Goal: Task Accomplishment & Management: Manage account settings

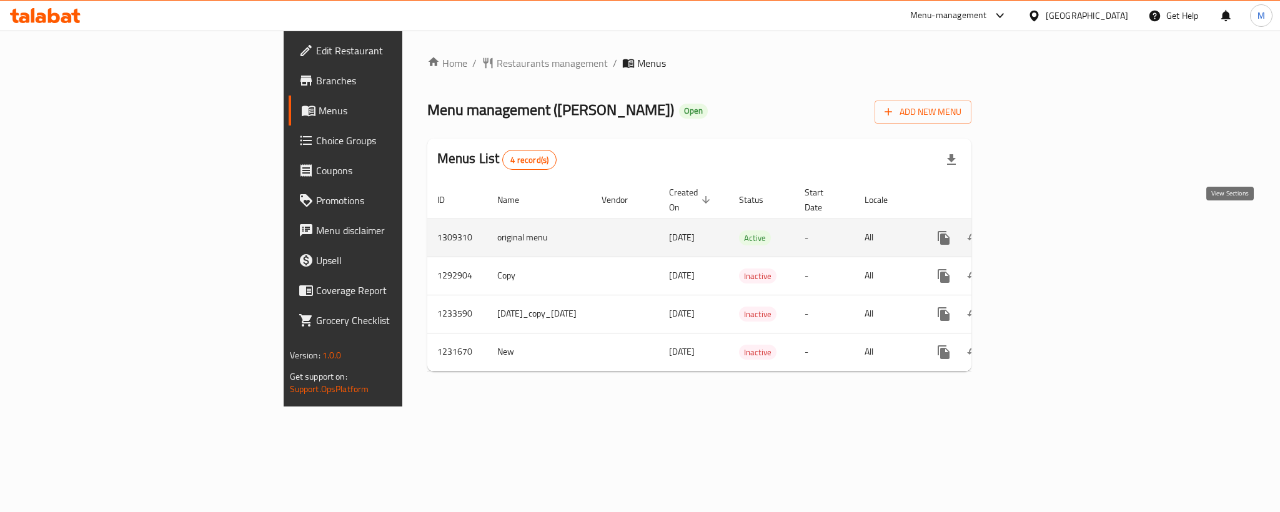
click at [1041, 230] on icon "enhanced table" at bounding box center [1033, 237] width 15 height 15
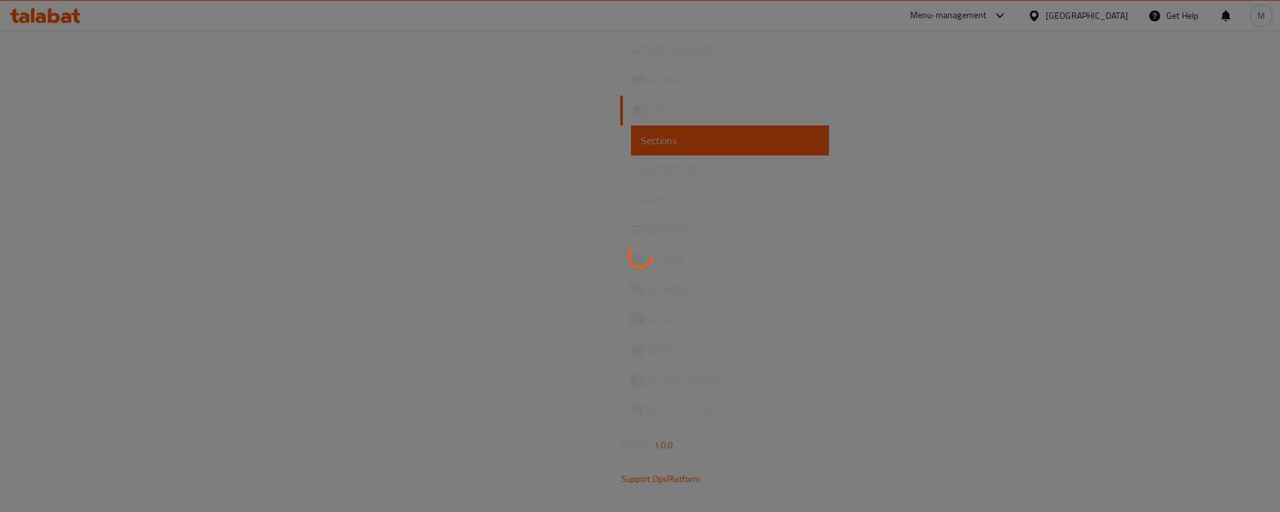
click at [1169, 84] on div at bounding box center [640, 256] width 1280 height 512
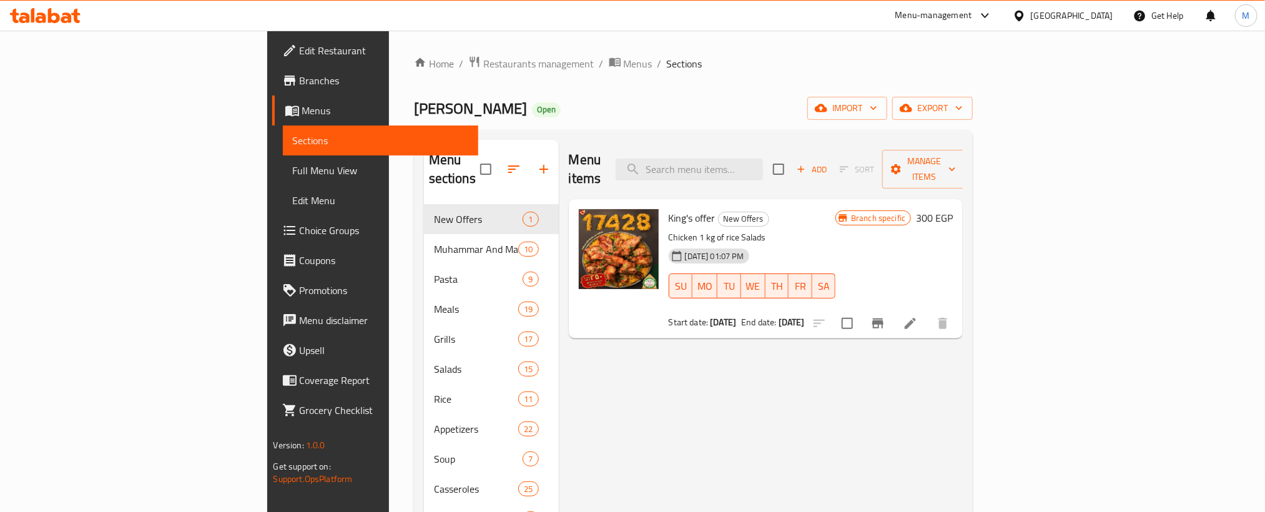
click at [966, 107] on icon "button" at bounding box center [959, 108] width 12 height 12
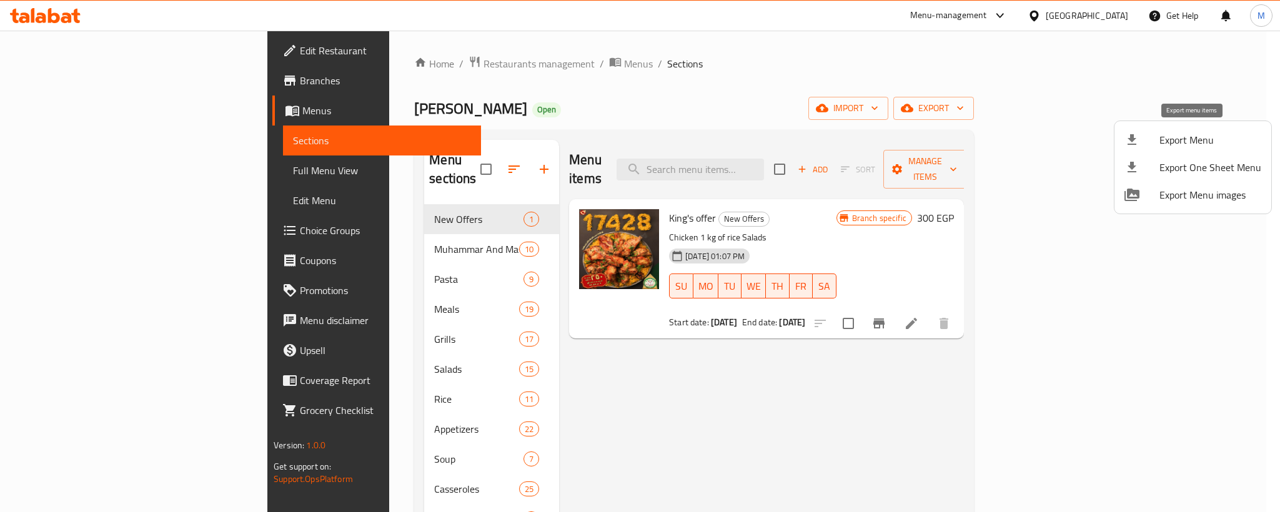
click at [1224, 134] on span "Export Menu" at bounding box center [1210, 139] width 102 height 15
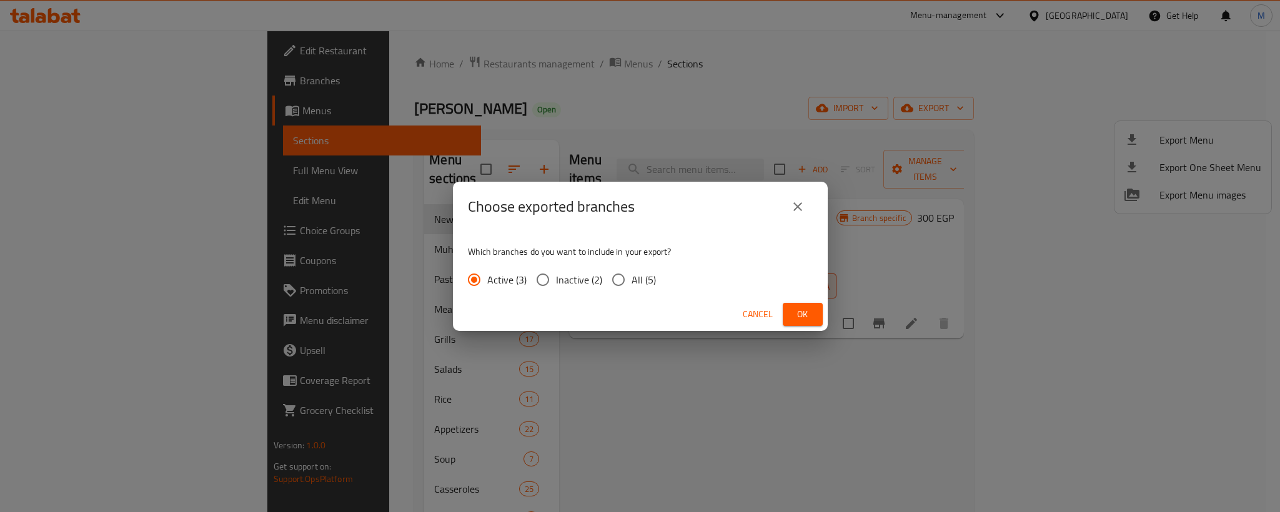
click at [819, 324] on button "Ok" at bounding box center [803, 314] width 40 height 23
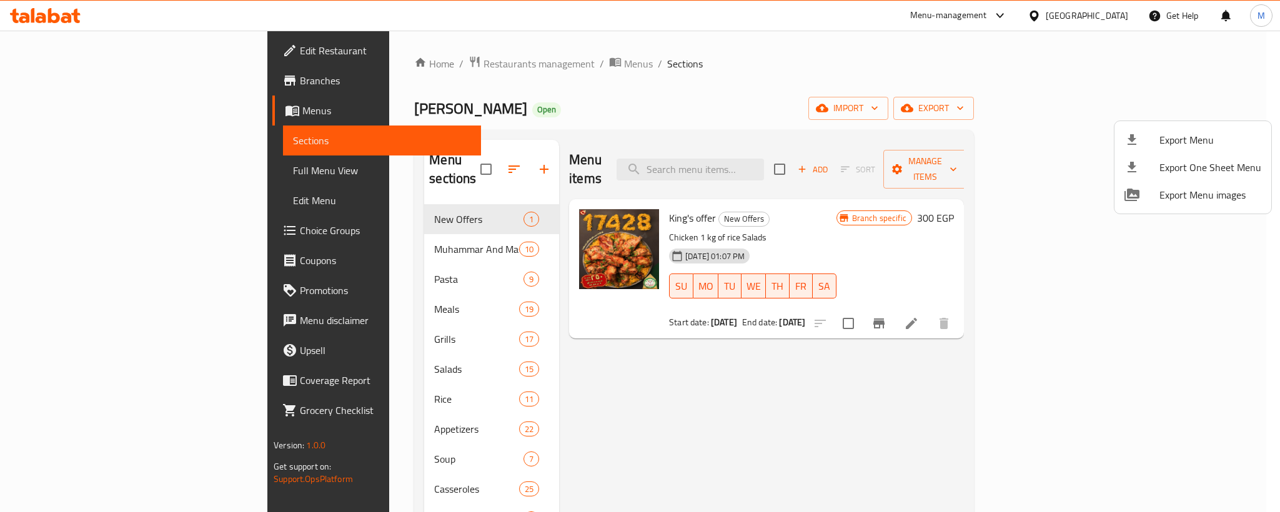
click at [647, 113] on div at bounding box center [640, 256] width 1280 height 512
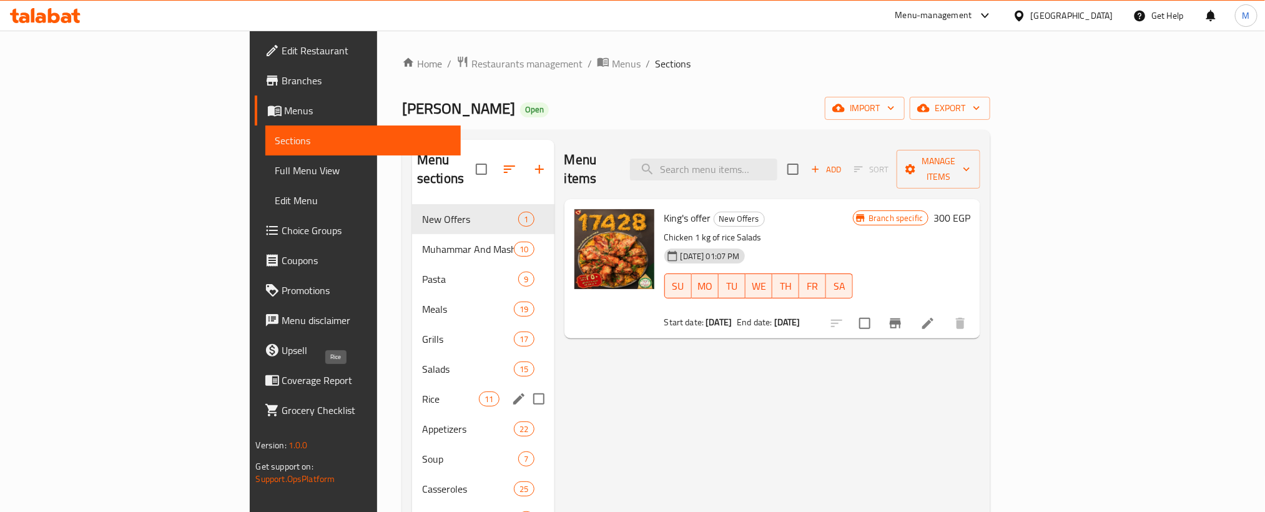
click at [422, 392] on span "Rice" at bounding box center [450, 399] width 57 height 15
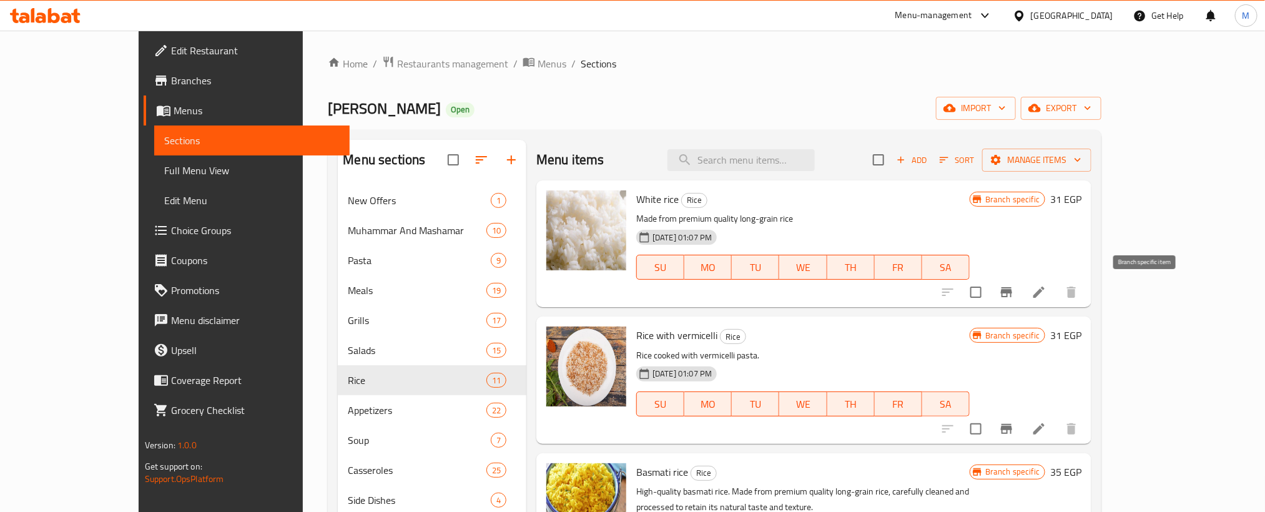
click at [1022, 292] on button "Branch-specific-item" at bounding box center [1007, 292] width 30 height 30
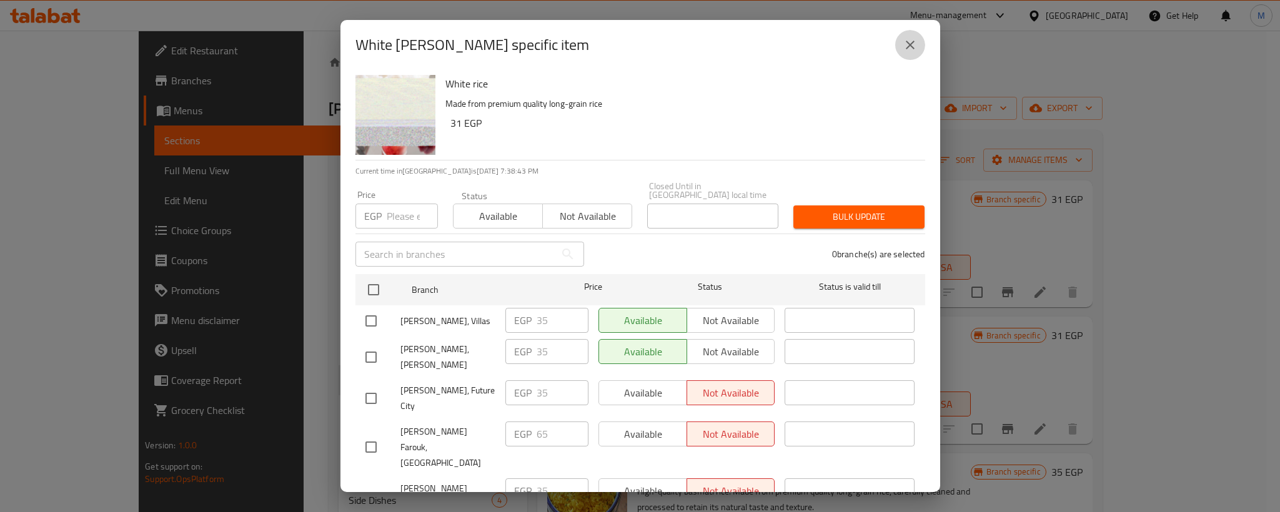
click at [913, 44] on icon "close" at bounding box center [910, 44] width 15 height 15
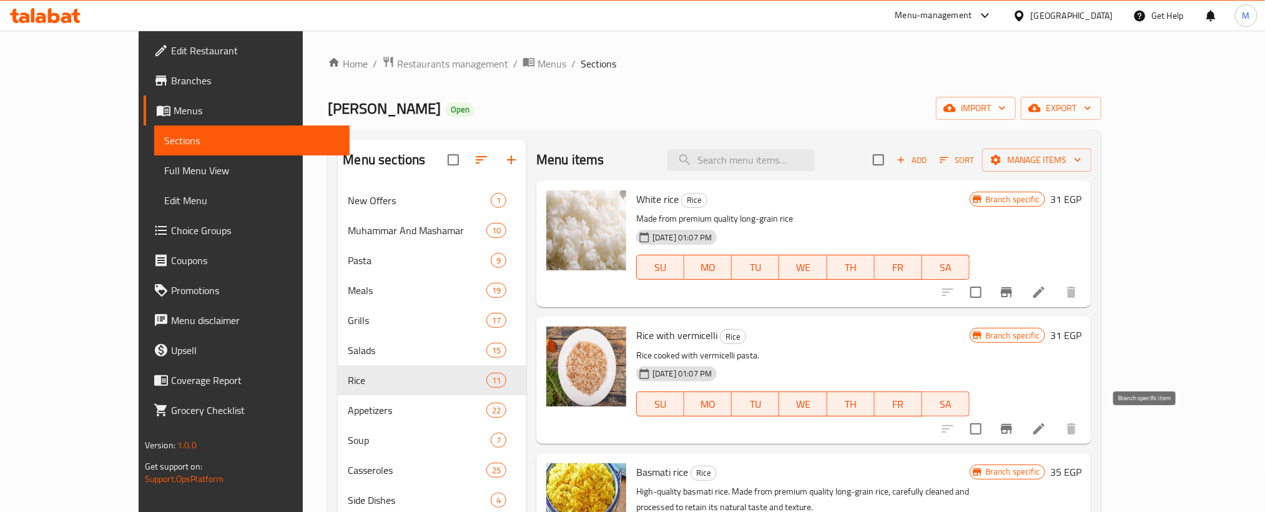
click at [1012, 424] on icon "Branch-specific-item" at bounding box center [1006, 429] width 11 height 10
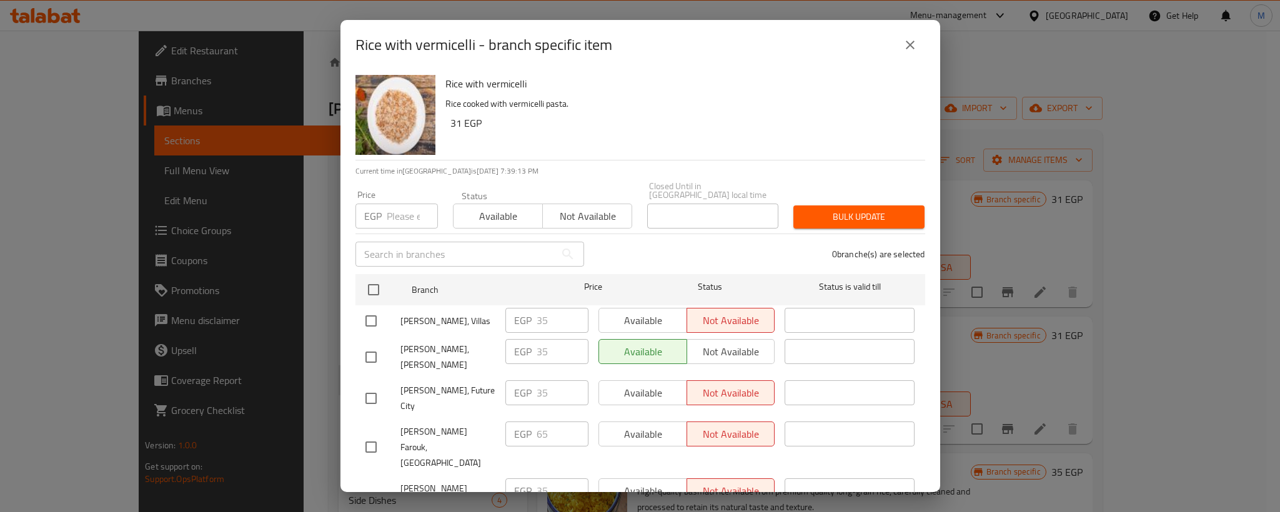
scroll to position [32, 0]
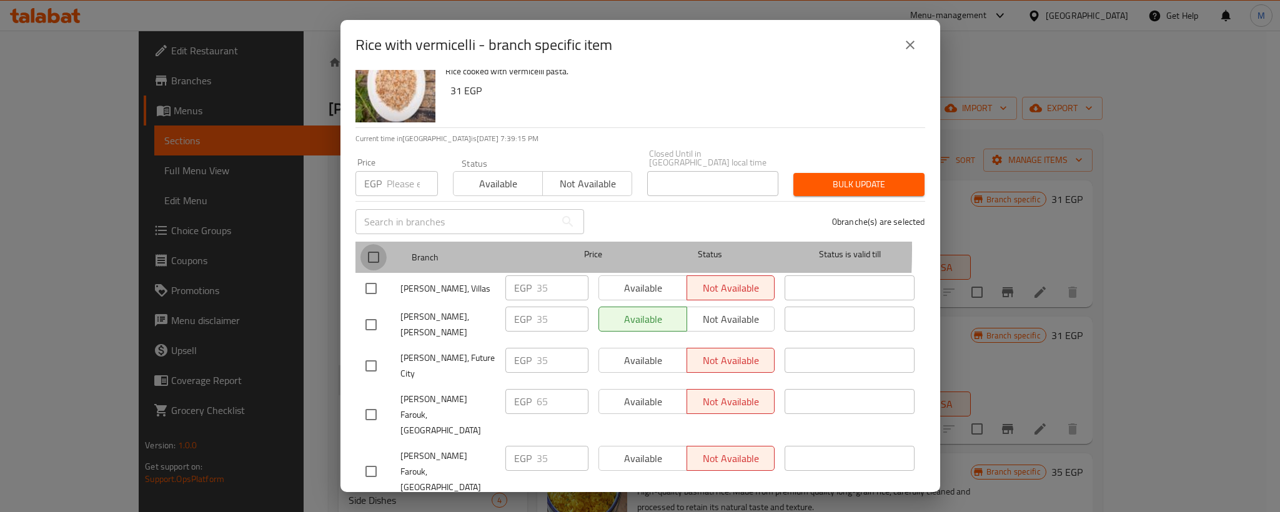
click at [373, 244] on input "checkbox" at bounding box center [373, 257] width 26 height 26
checkbox input "true"
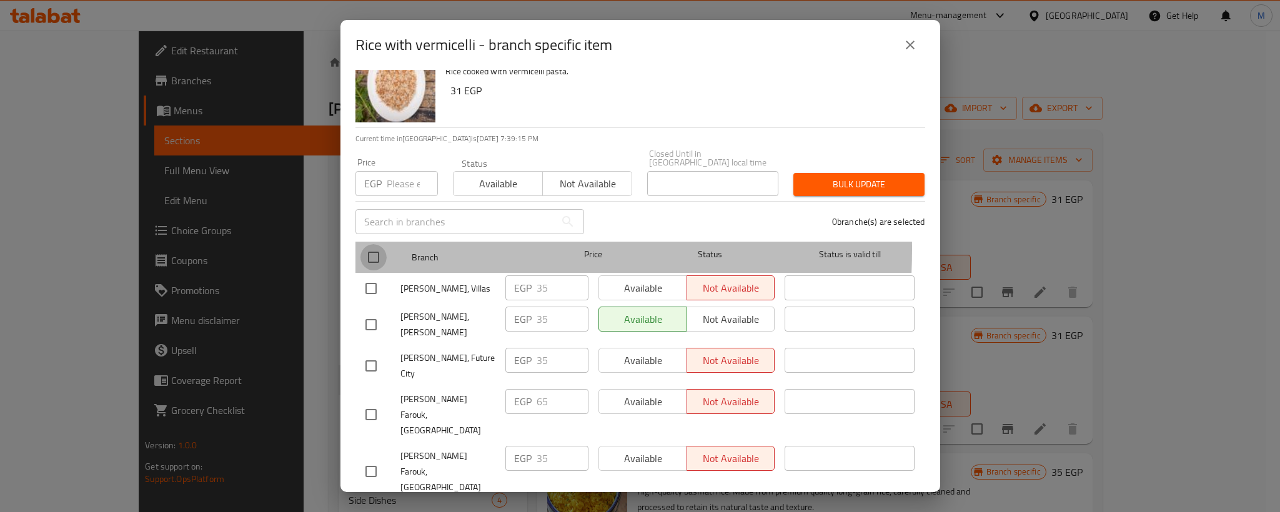
checkbox input "true"
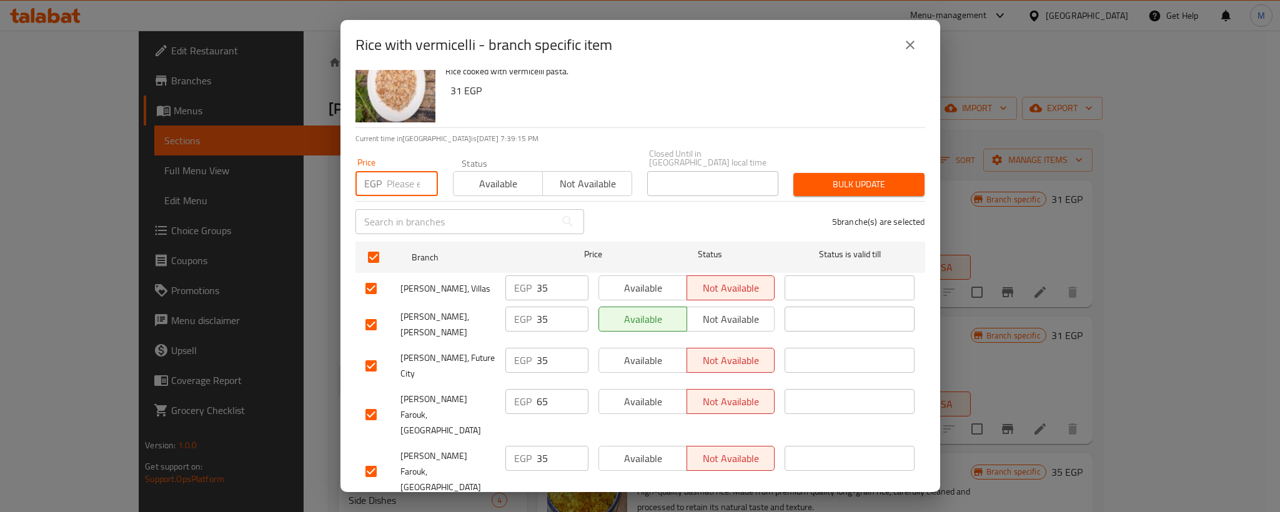
click at [392, 176] on input "number" at bounding box center [412, 183] width 51 height 25
paste input "35"
type input "35"
click at [733, 86] on h6 "31 EGP" at bounding box center [682, 90] width 465 height 17
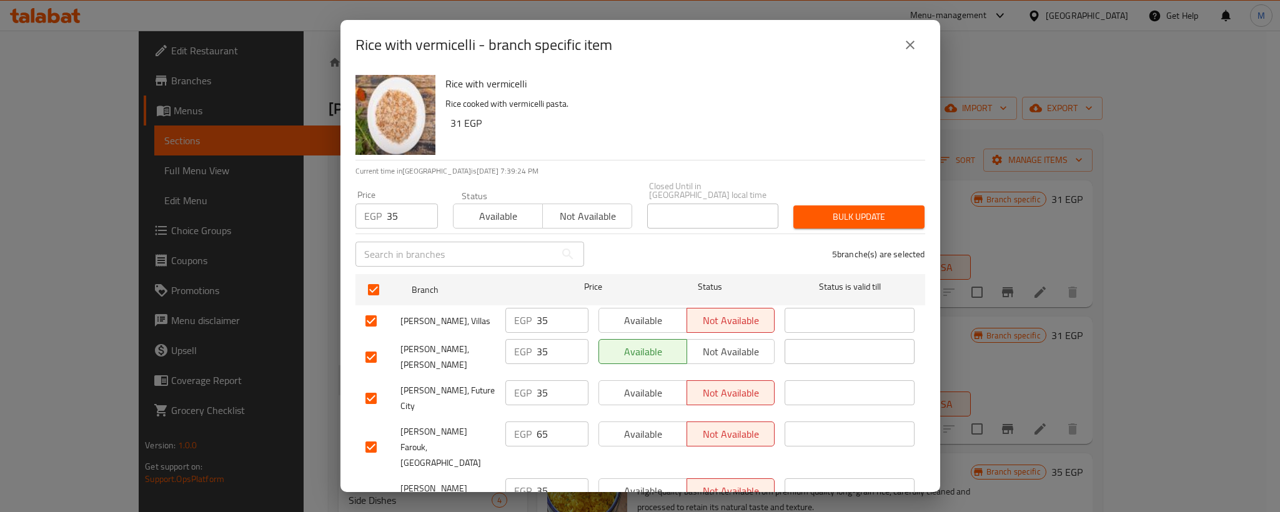
click at [824, 205] on button "Bulk update" at bounding box center [858, 216] width 131 height 23
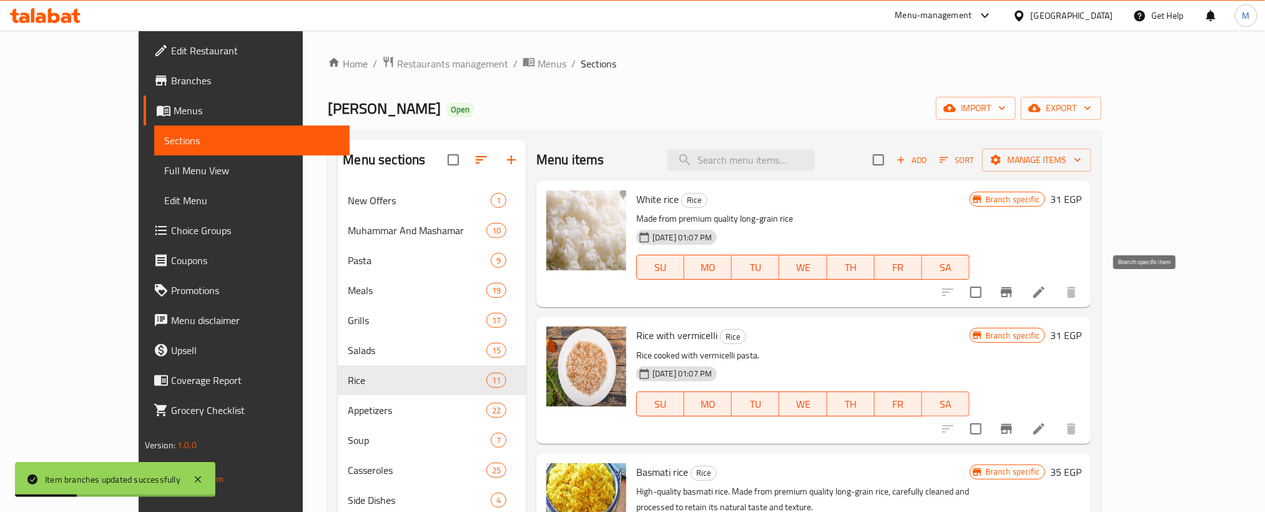
click at [1014, 300] on icon "Branch-specific-item" at bounding box center [1006, 292] width 15 height 15
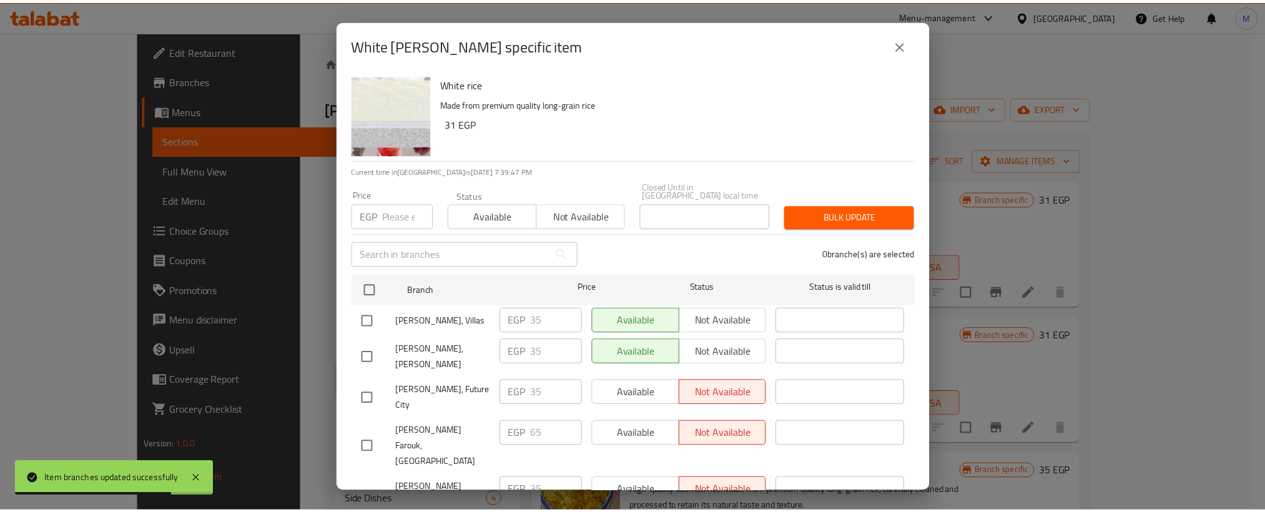
scroll to position [32, 0]
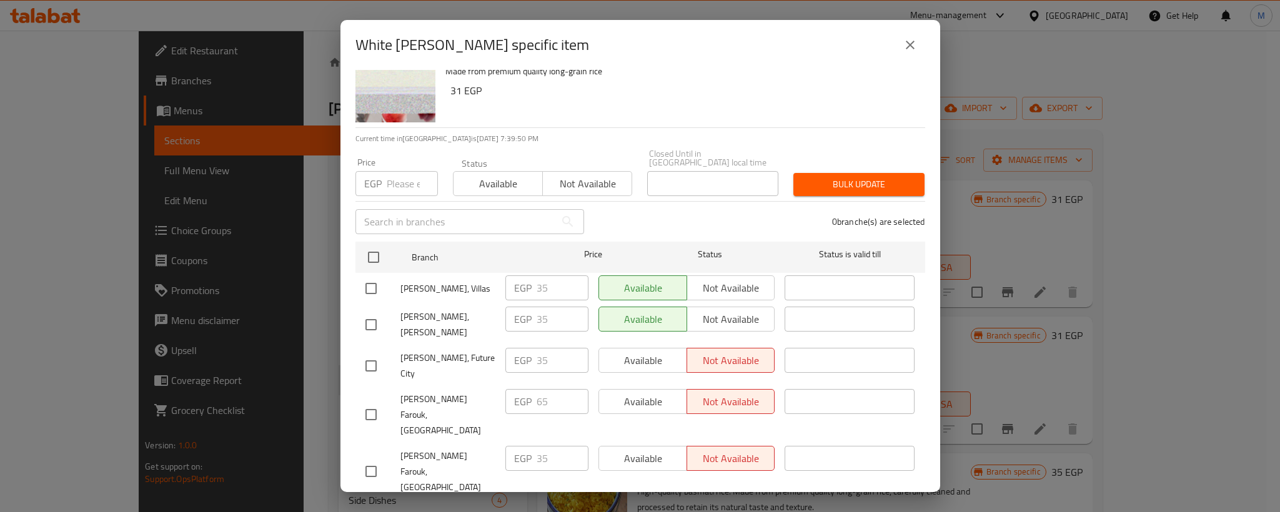
click at [398, 179] on input "number" at bounding box center [412, 183] width 51 height 25
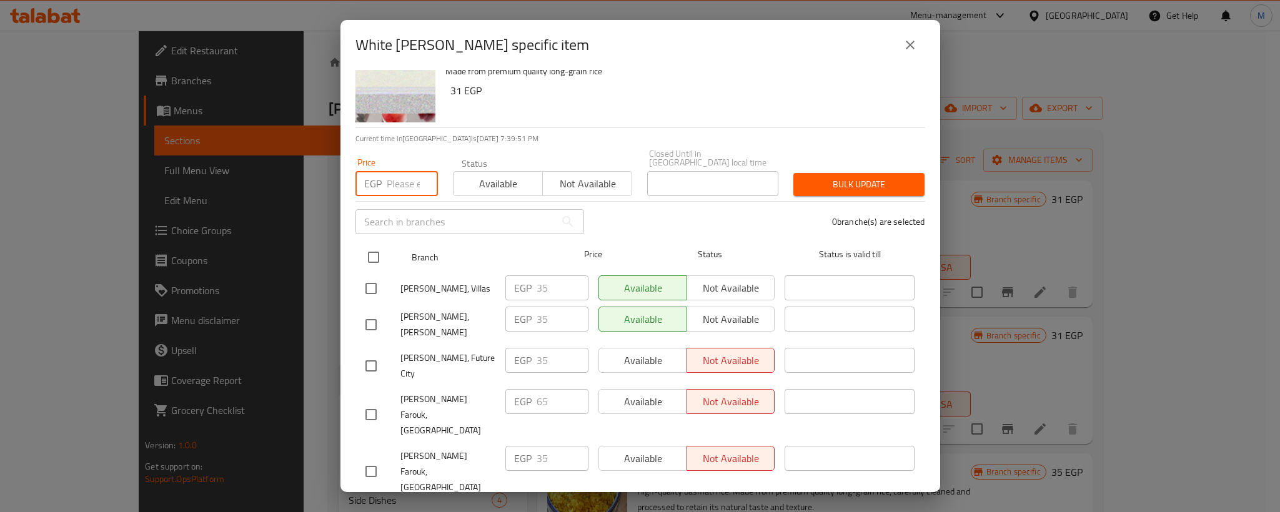
paste input "35"
type input "35"
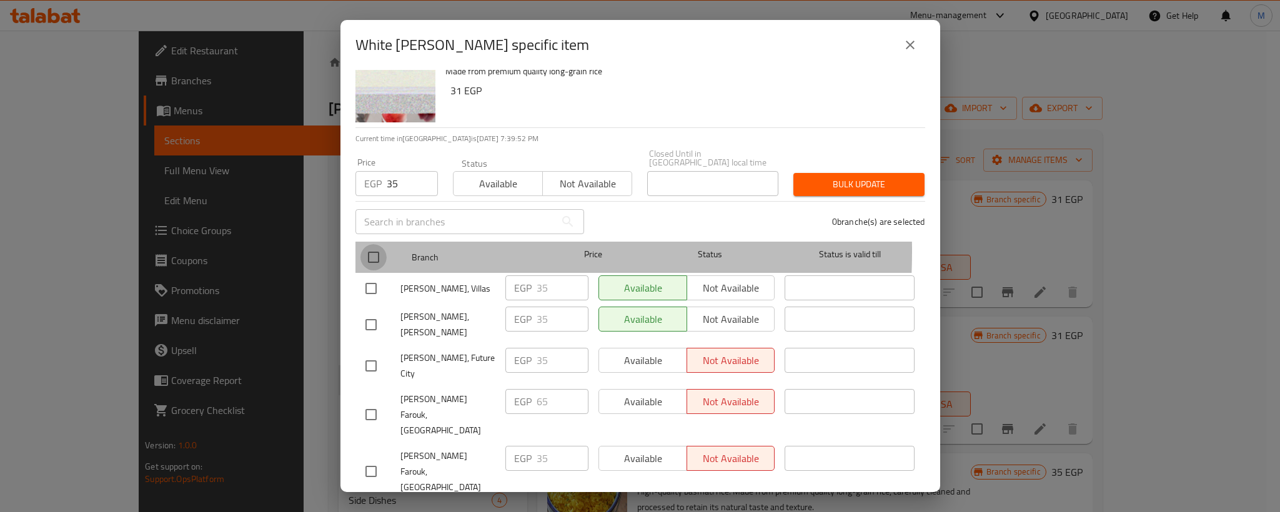
click at [375, 244] on input "checkbox" at bounding box center [373, 257] width 26 height 26
checkbox input "true"
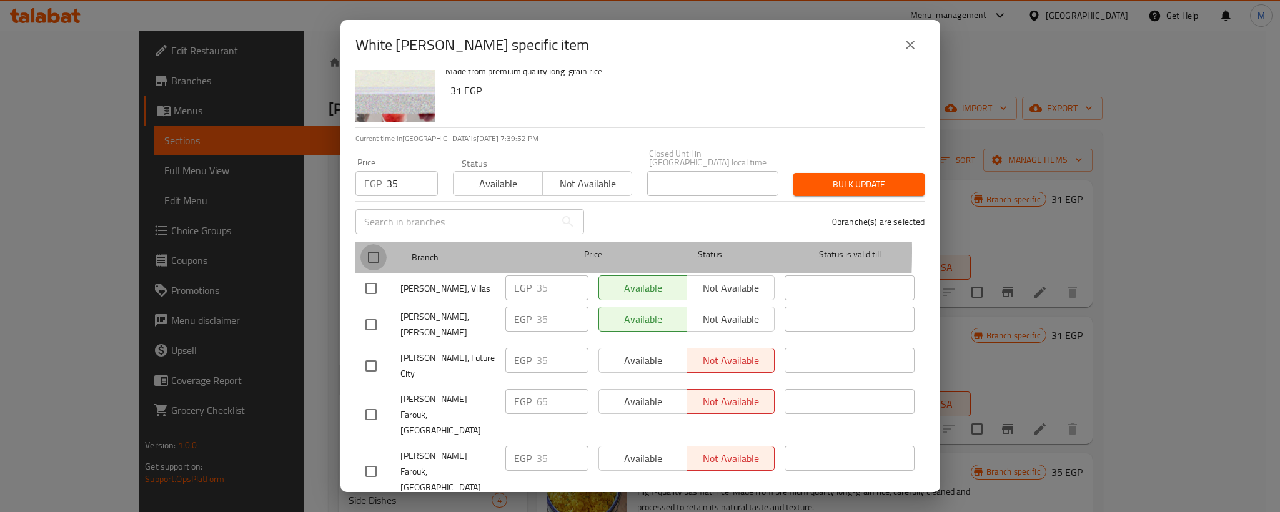
checkbox input "true"
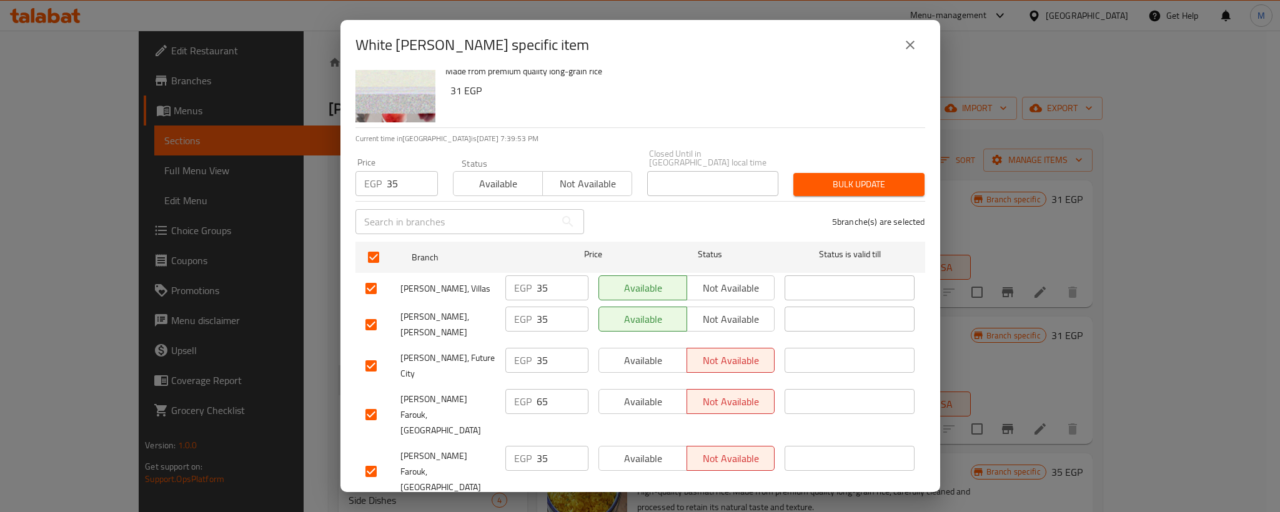
click at [821, 177] on span "Bulk update" at bounding box center [858, 185] width 111 height 16
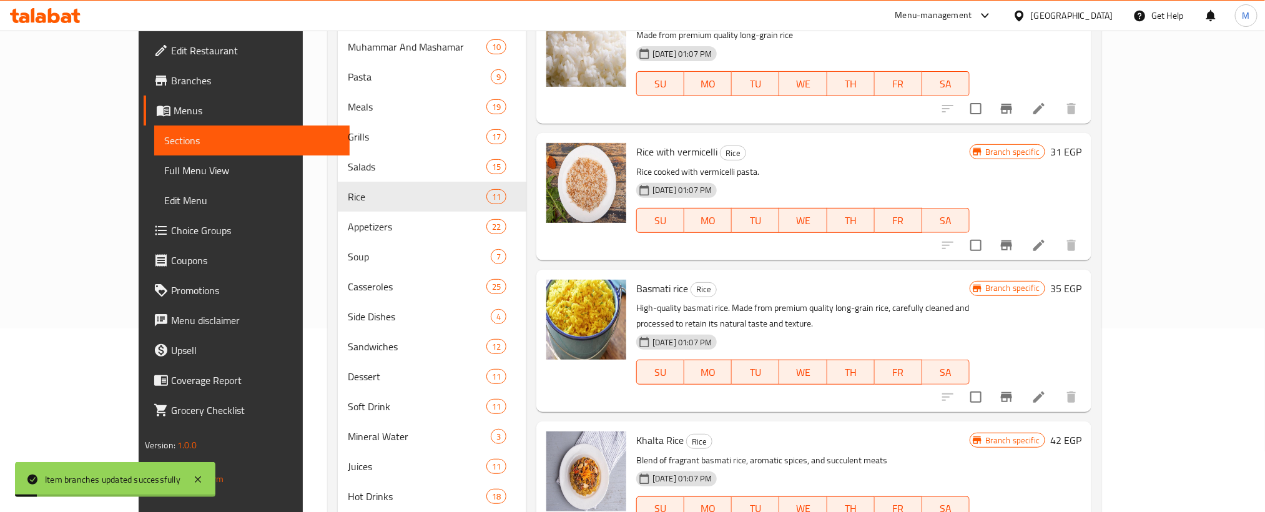
scroll to position [187, 0]
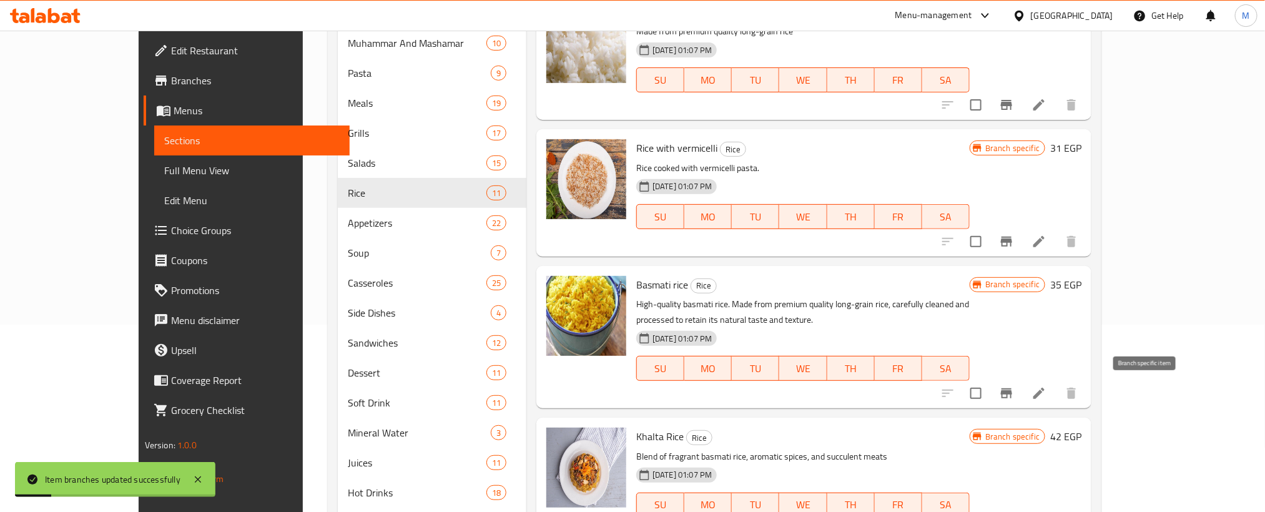
click at [1012, 393] on icon "Branch-specific-item" at bounding box center [1006, 393] width 11 height 10
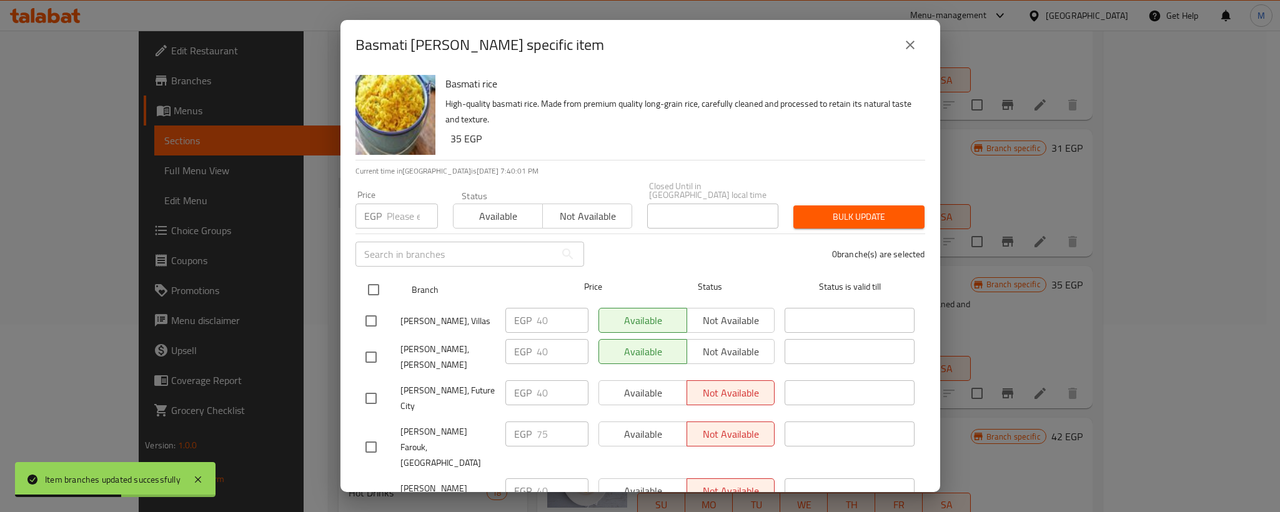
click at [368, 282] on input "checkbox" at bounding box center [373, 290] width 26 height 26
checkbox input "true"
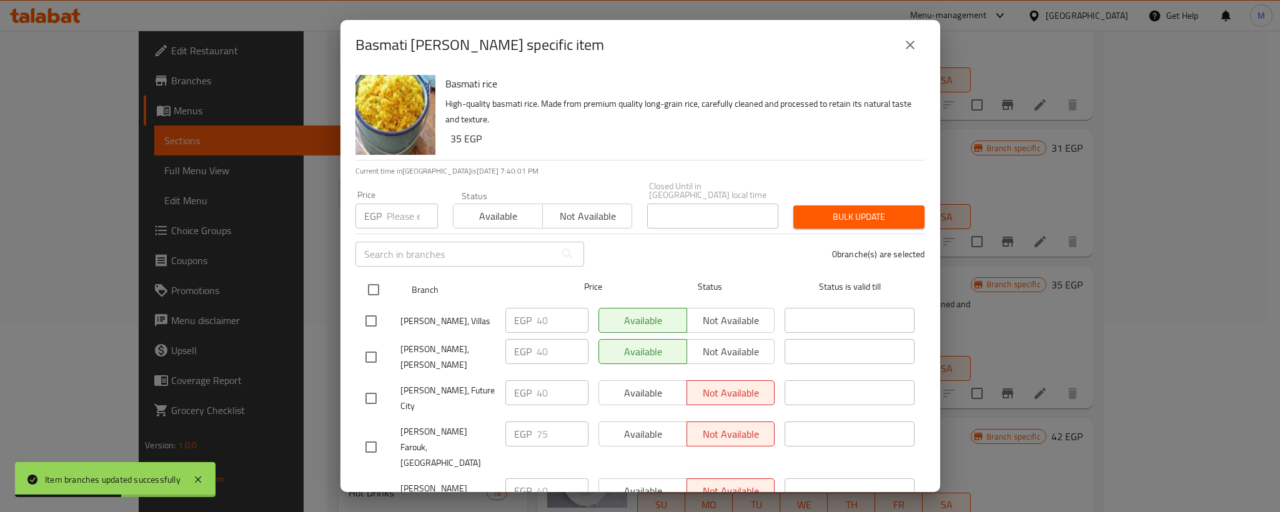
checkbox input "true"
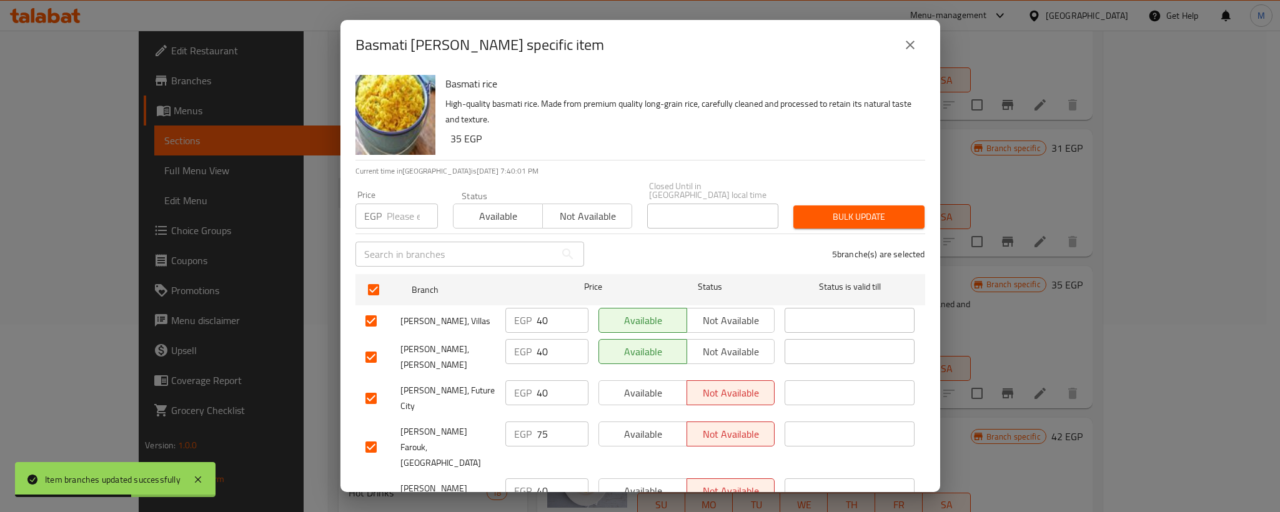
click at [390, 207] on input "number" at bounding box center [412, 216] width 51 height 25
paste input "40"
type input "40"
click at [836, 209] on span "Bulk update" at bounding box center [858, 217] width 111 height 16
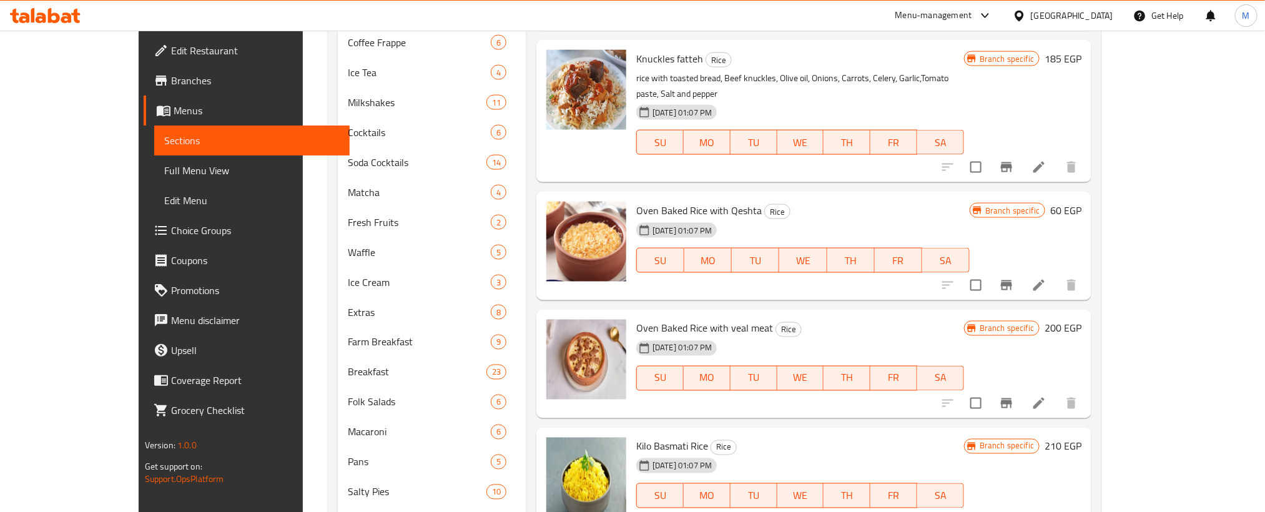
scroll to position [937, 0]
click at [1012, 281] on icon "Branch-specific-item" at bounding box center [1006, 286] width 11 height 10
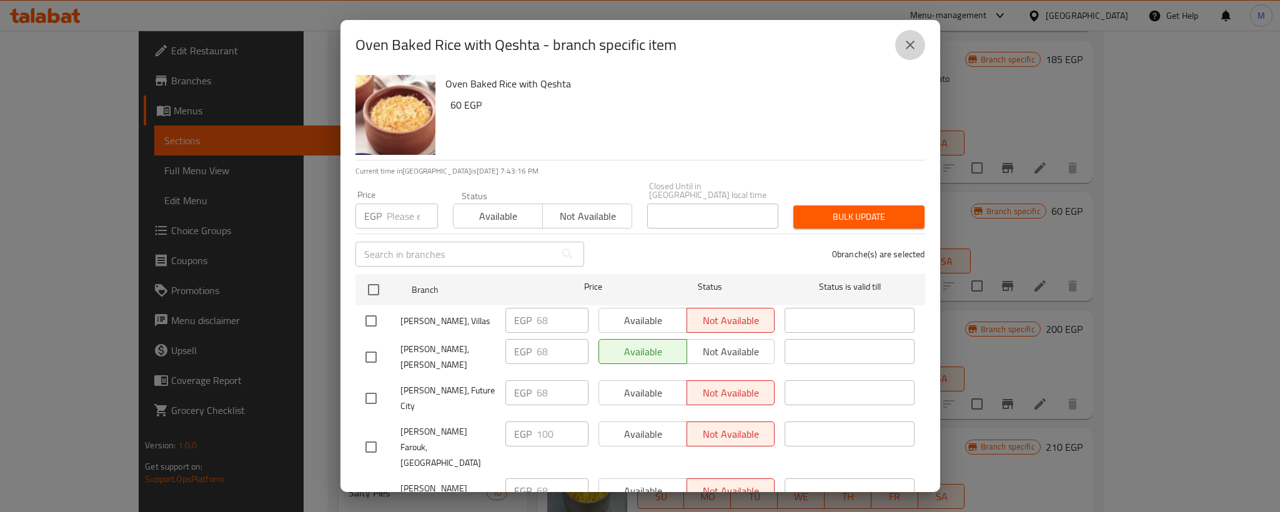
click at [906, 45] on icon "close" at bounding box center [910, 44] width 15 height 15
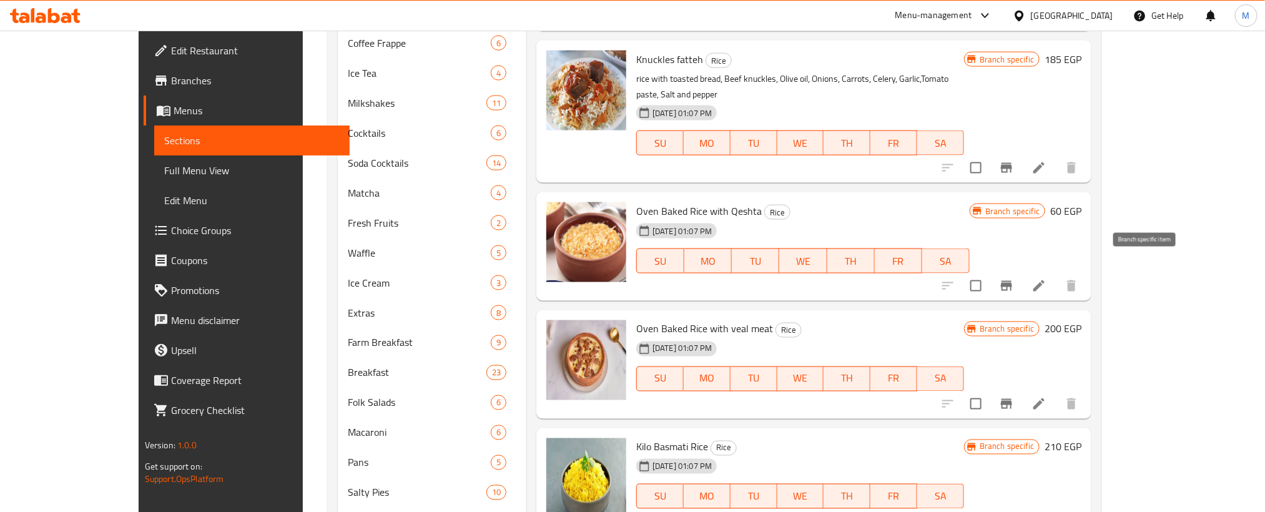
click at [1014, 279] on icon "Branch-specific-item" at bounding box center [1006, 286] width 15 height 15
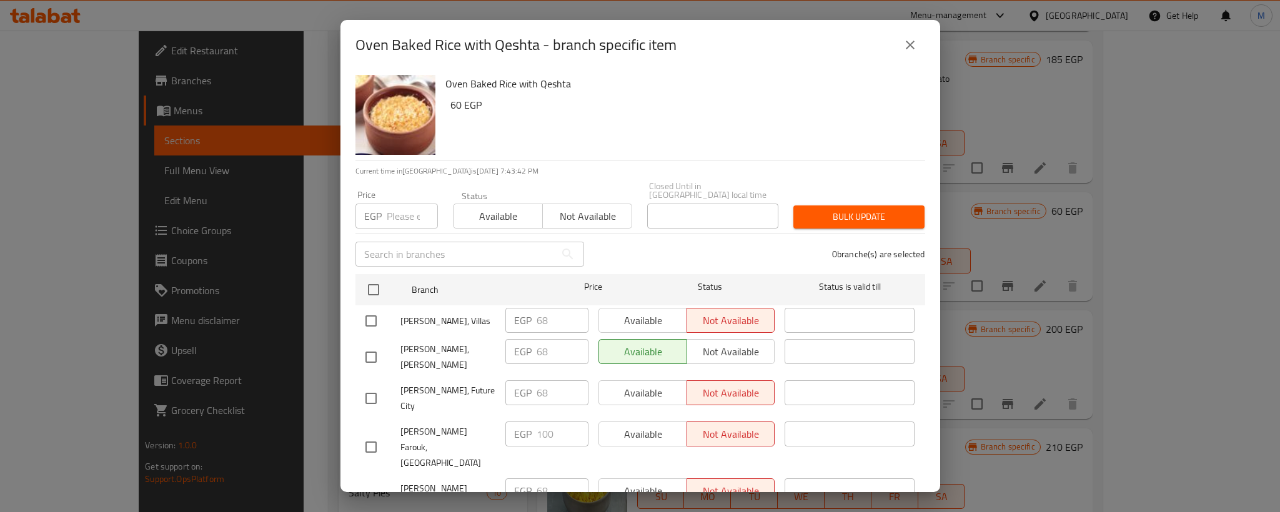
click at [913, 46] on icon "close" at bounding box center [910, 44] width 15 height 15
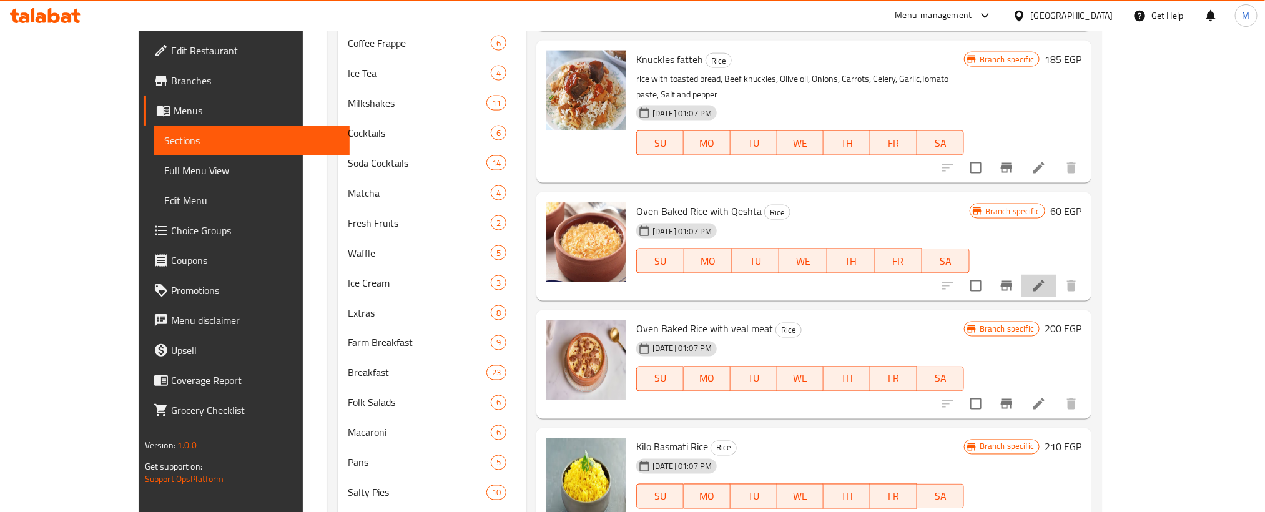
click at [1057, 278] on li at bounding box center [1039, 286] width 35 height 22
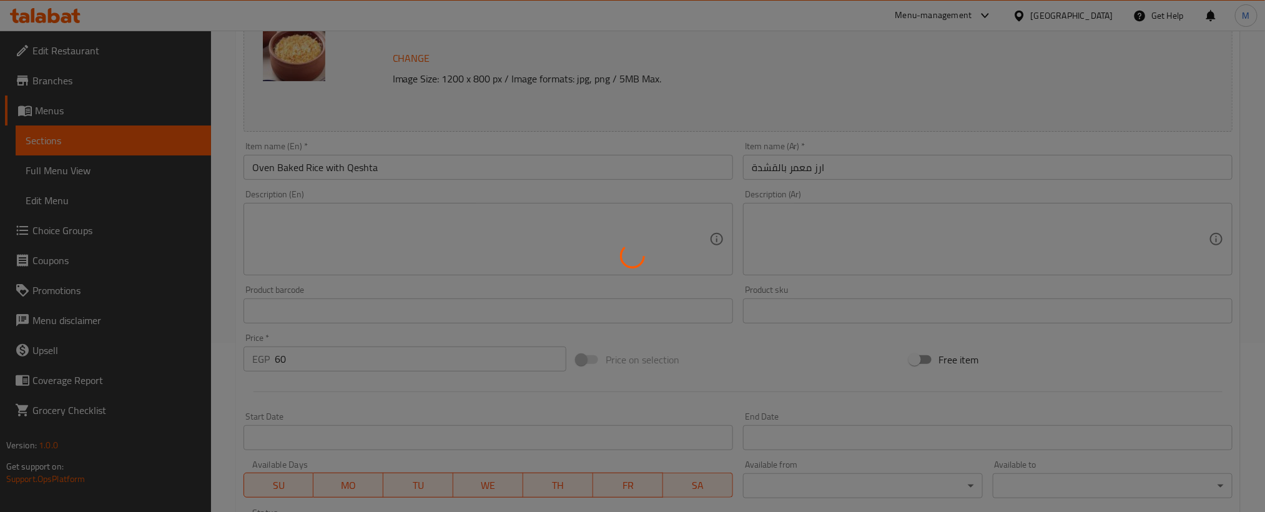
scroll to position [387, 0]
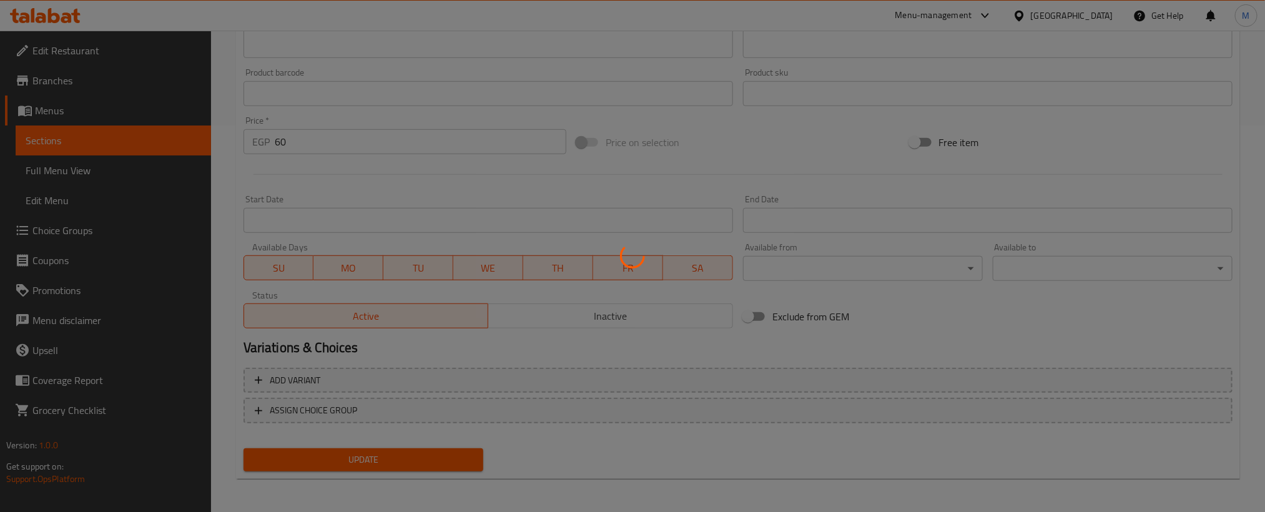
click at [609, 324] on div at bounding box center [632, 256] width 1265 height 512
click at [626, 314] on div at bounding box center [632, 256] width 1265 height 512
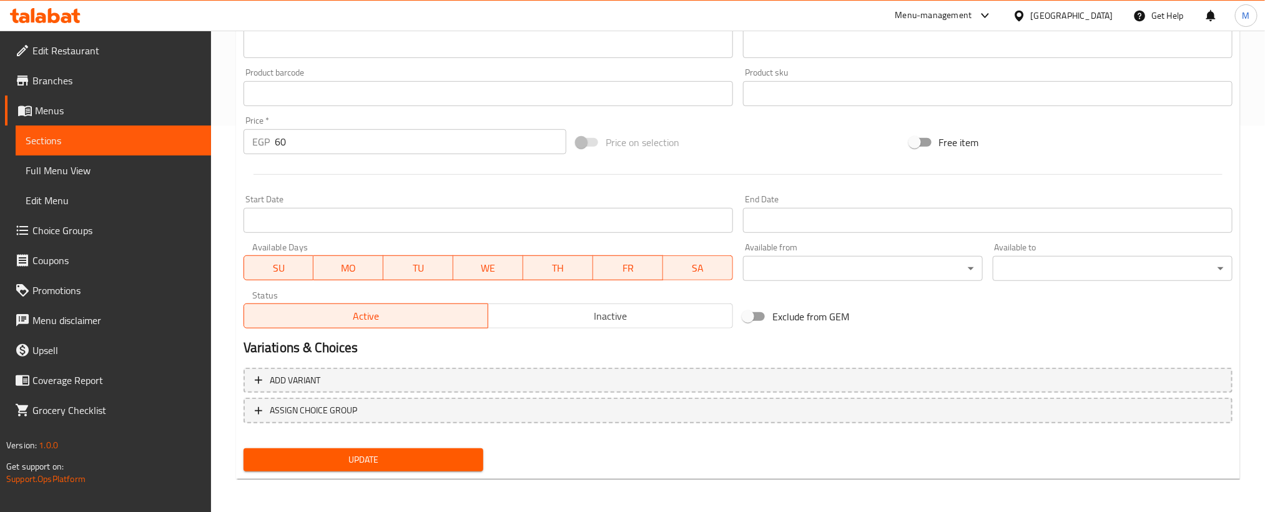
click at [649, 321] on span "Inactive" at bounding box center [610, 316] width 235 height 18
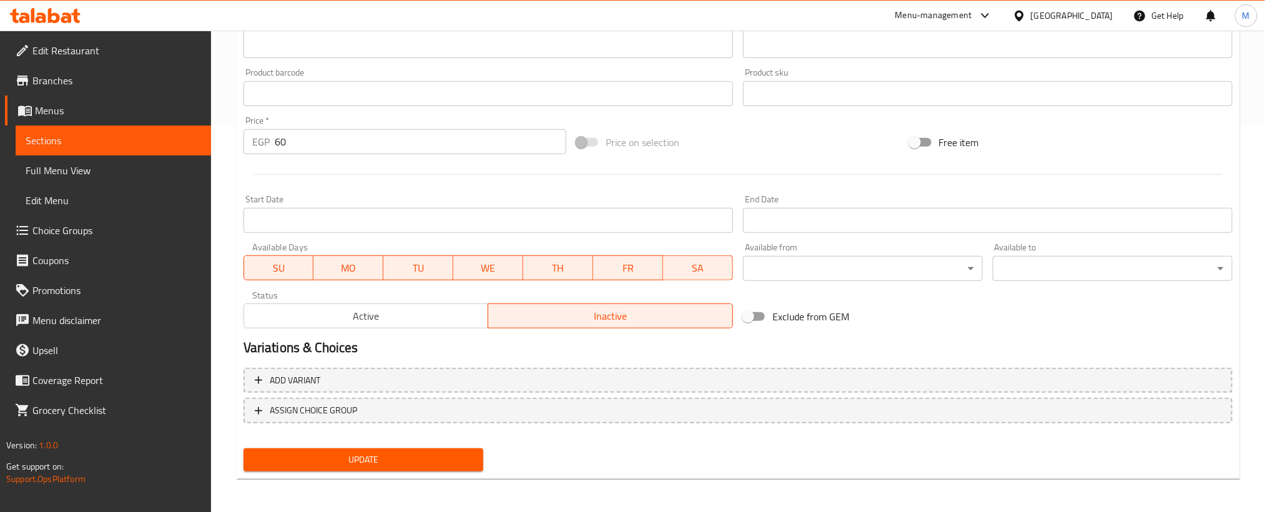
click at [461, 452] on span "Update" at bounding box center [364, 460] width 220 height 16
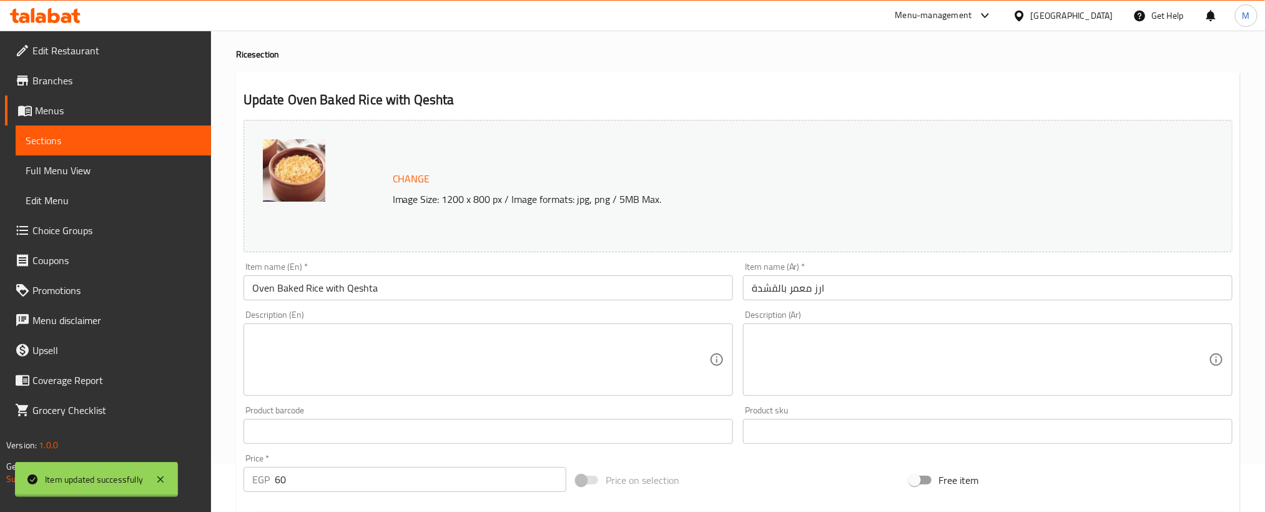
scroll to position [0, 0]
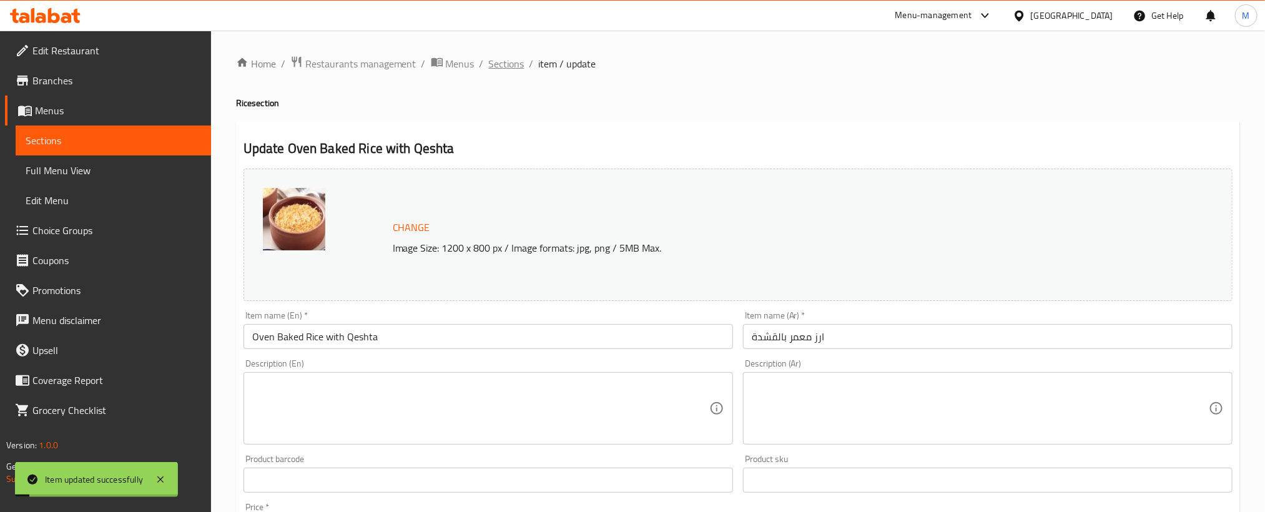
click at [519, 64] on span "Sections" at bounding box center [507, 63] width 36 height 15
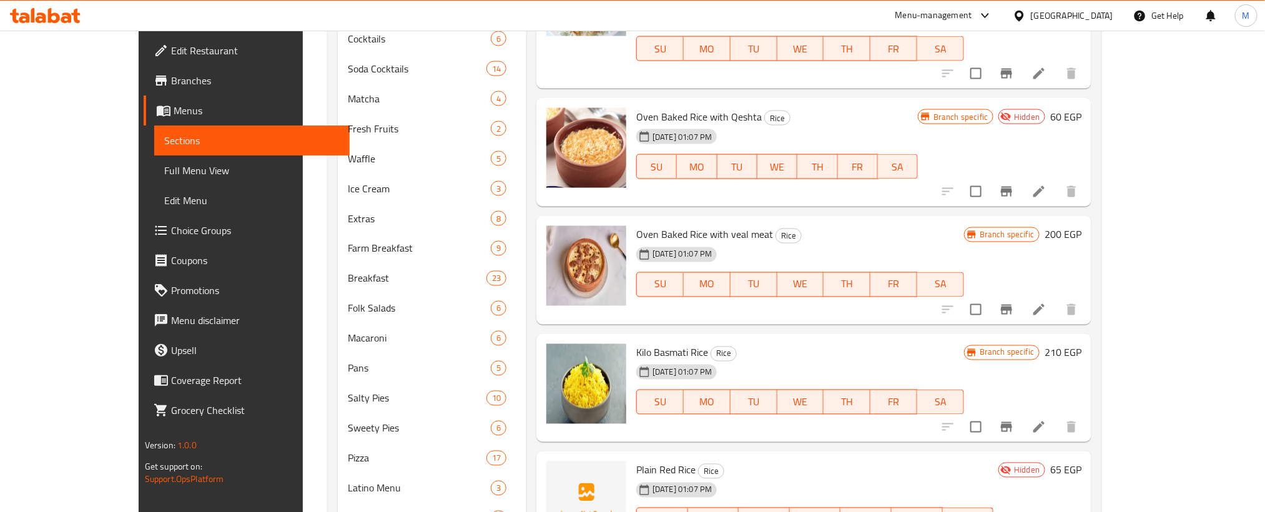
scroll to position [1031, 0]
click at [1045, 187] on icon at bounding box center [1039, 192] width 11 height 11
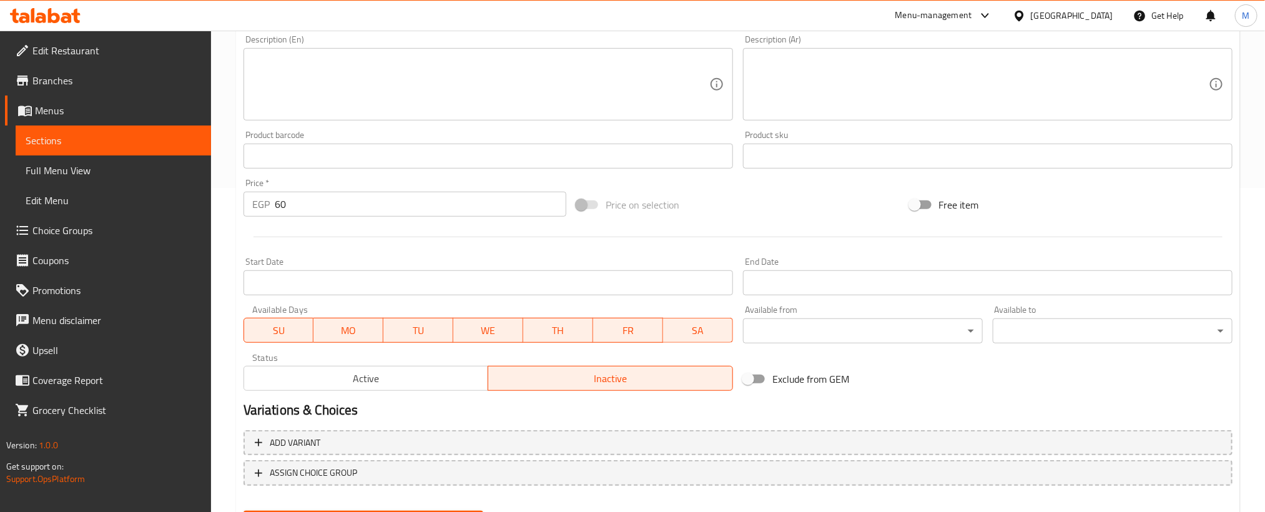
scroll to position [387, 0]
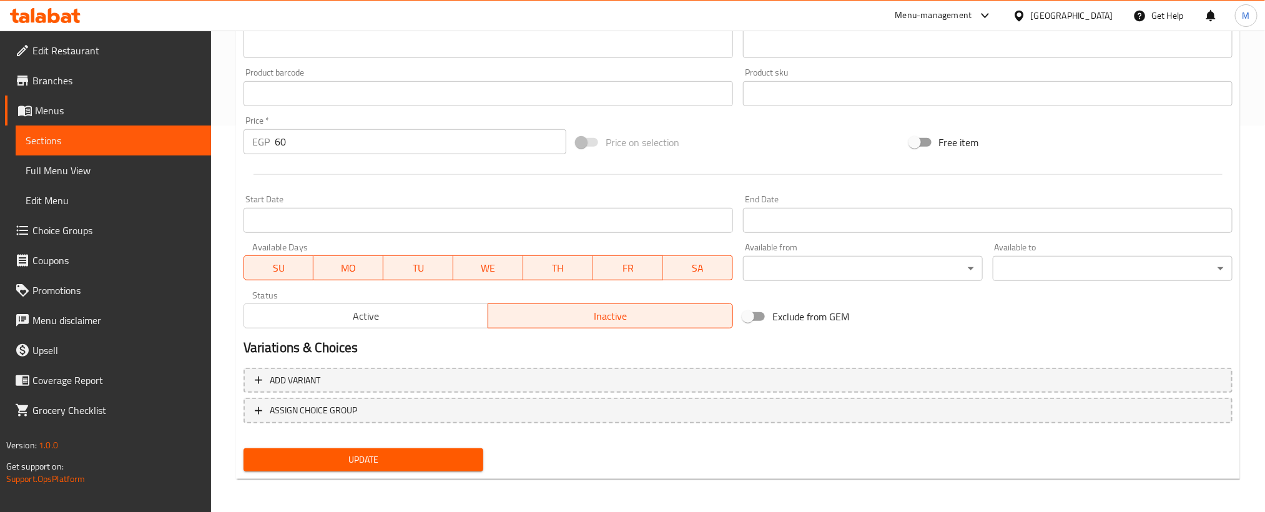
click at [488, 314] on button "Inactive" at bounding box center [610, 316] width 245 height 25
click at [469, 315] on span "Active" at bounding box center [366, 316] width 235 height 18
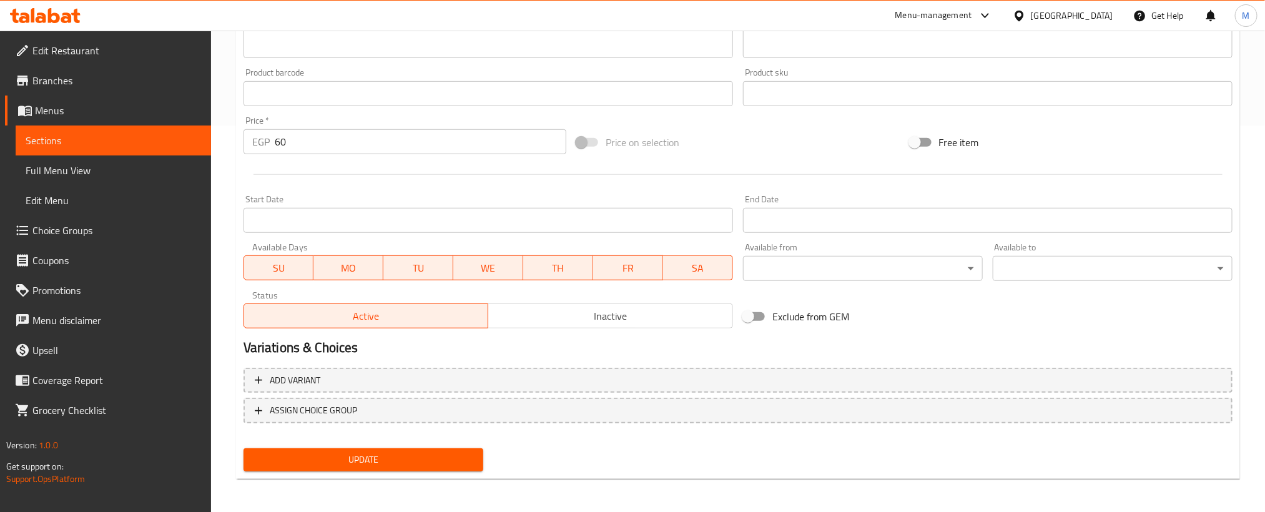
click at [437, 438] on div "Add variant ASSIGN CHOICE GROUP" at bounding box center [738, 403] width 999 height 81
click at [444, 458] on span "Update" at bounding box center [364, 460] width 220 height 16
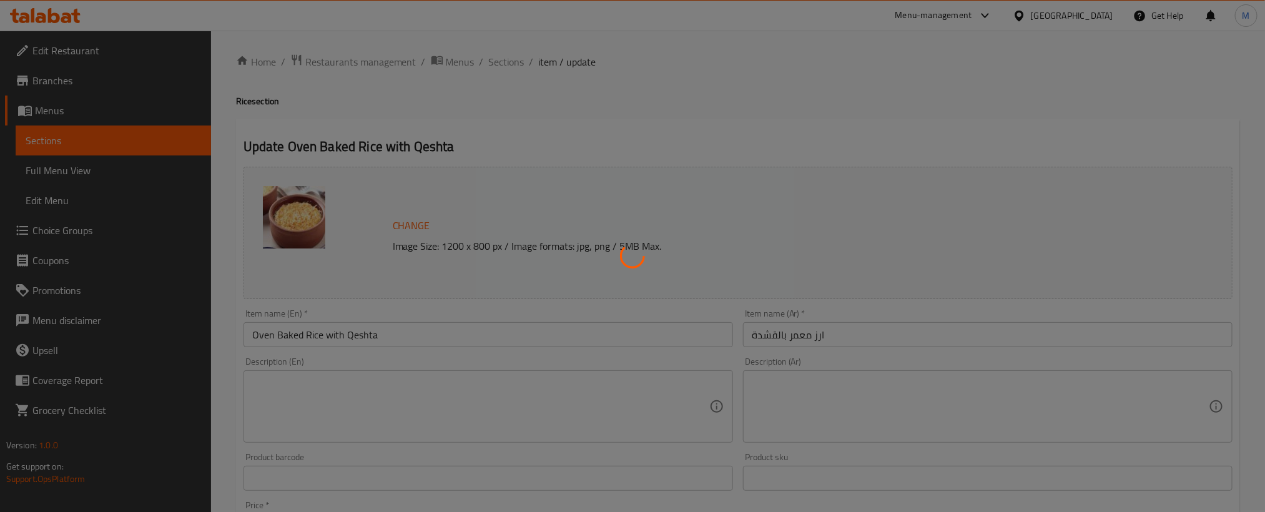
scroll to position [0, 0]
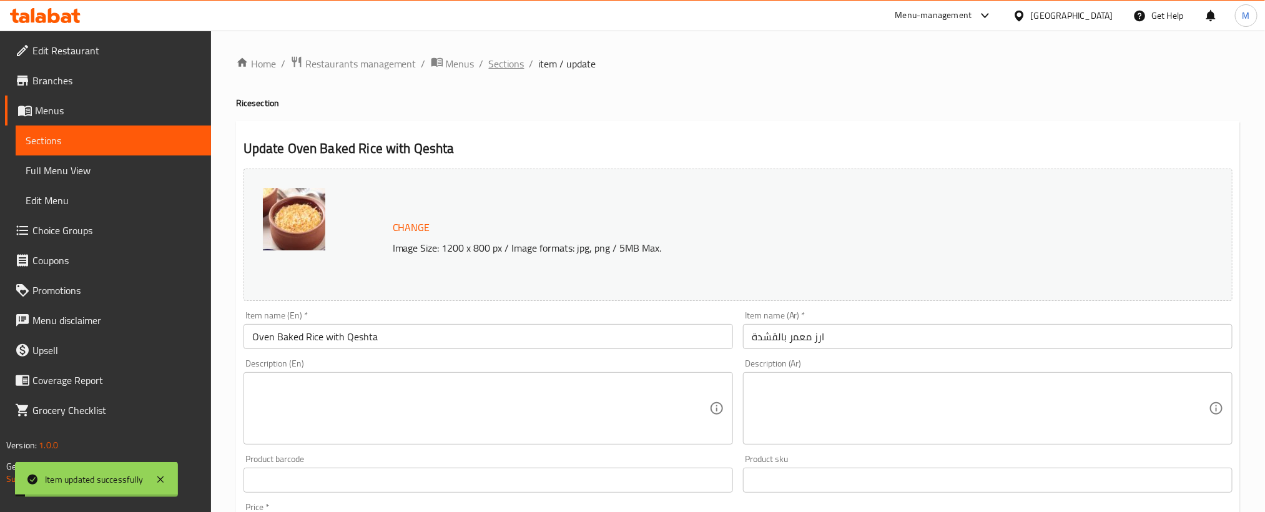
click at [510, 66] on span "Sections" at bounding box center [507, 63] width 36 height 15
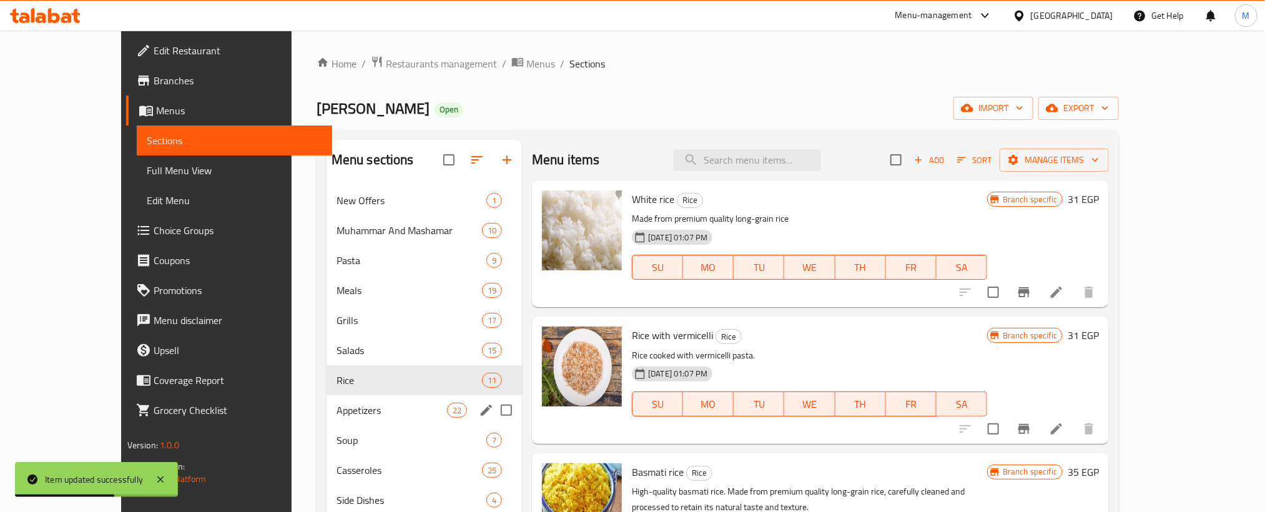
click at [327, 402] on div "Appetizers 22" at bounding box center [424, 410] width 195 height 30
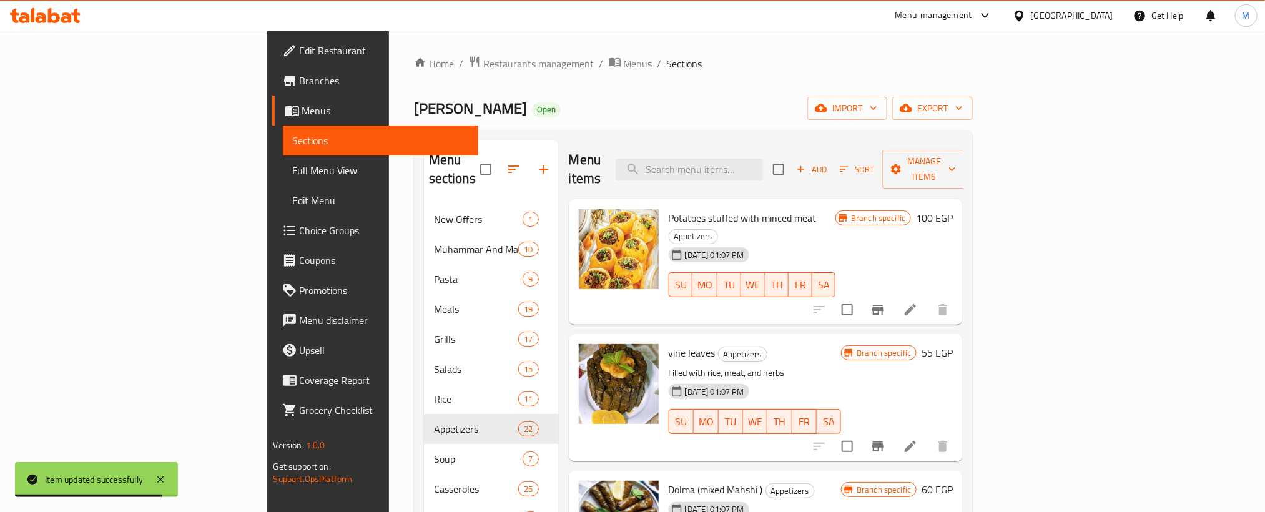
drag, startPoint x: 808, startPoint y: 57, endPoint x: 671, endPoint y: 47, distance: 137.7
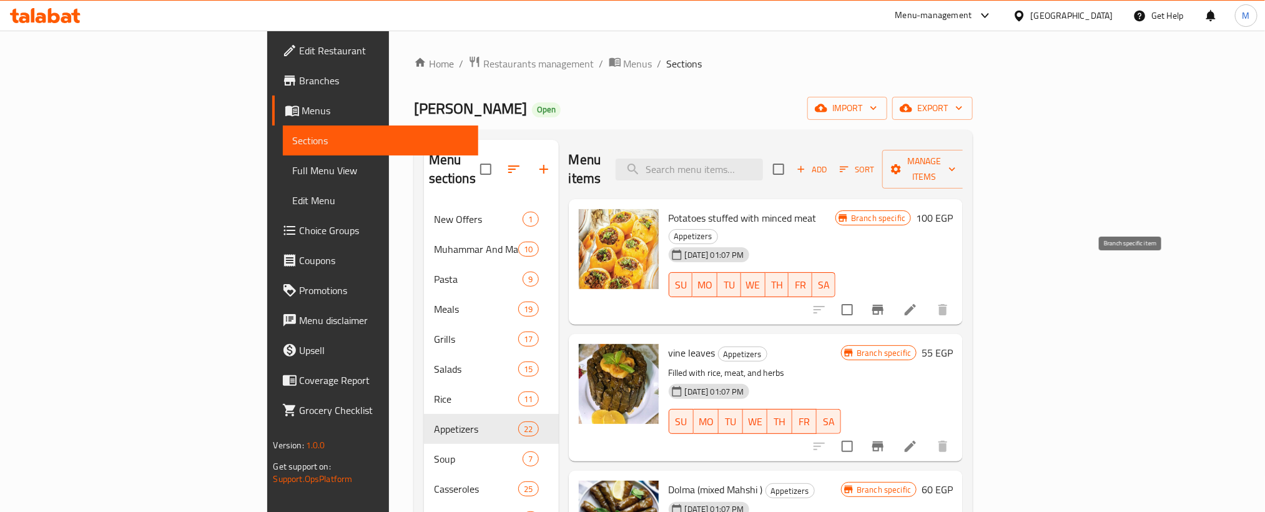
click at [884, 305] on icon "Branch-specific-item" at bounding box center [878, 310] width 11 height 10
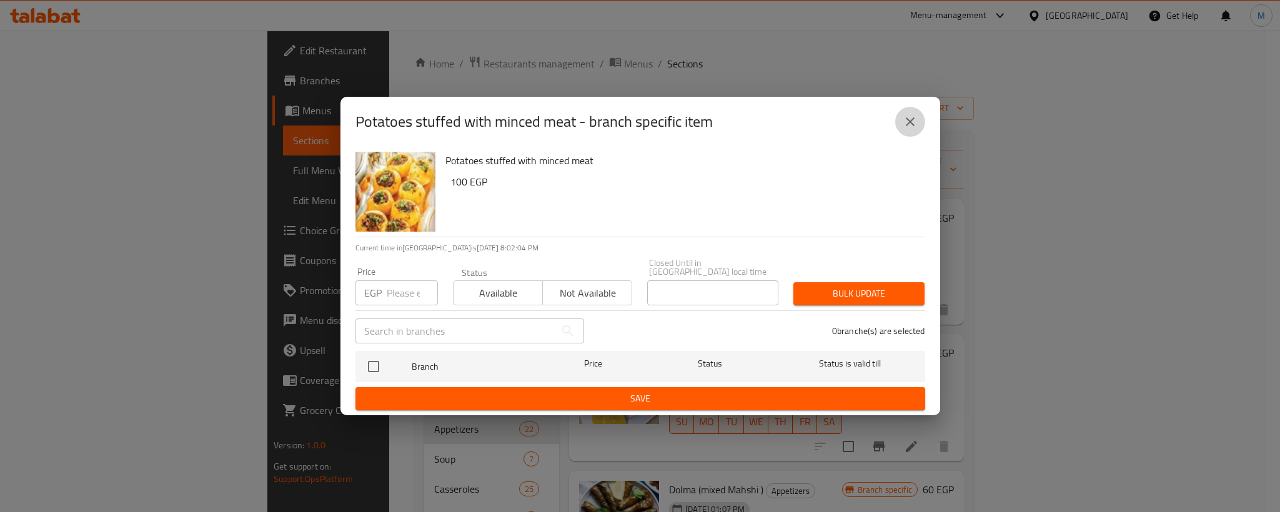
click at [901, 114] on button "close" at bounding box center [910, 122] width 30 height 30
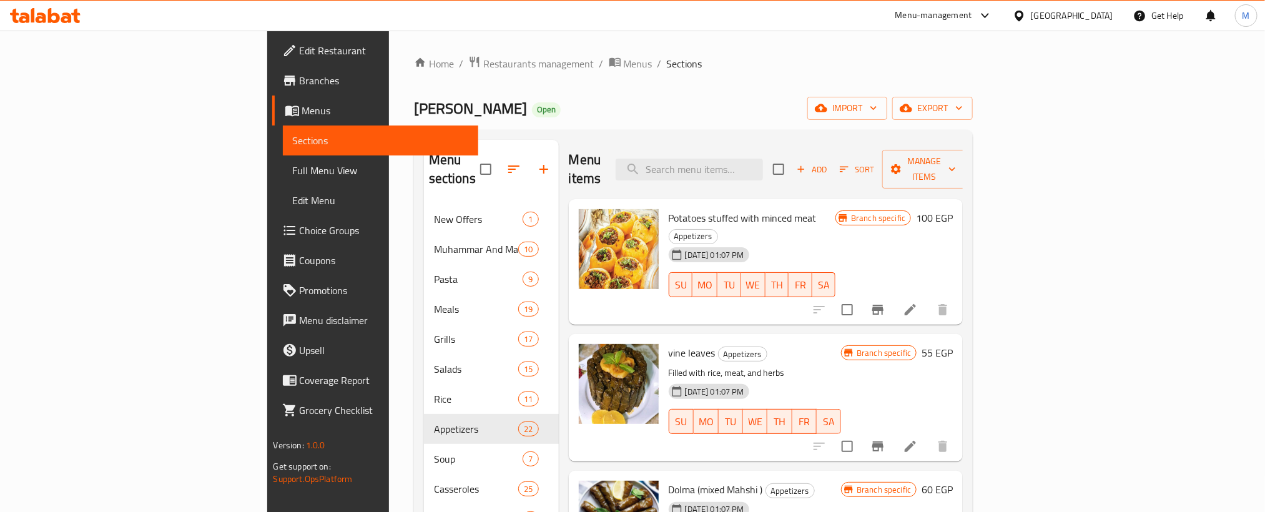
drag, startPoint x: 871, startPoint y: 54, endPoint x: 763, endPoint y: 69, distance: 109.7
click at [763, 69] on ol "Home / Restaurants management / Menus / Sections" at bounding box center [694, 64] width 560 height 16
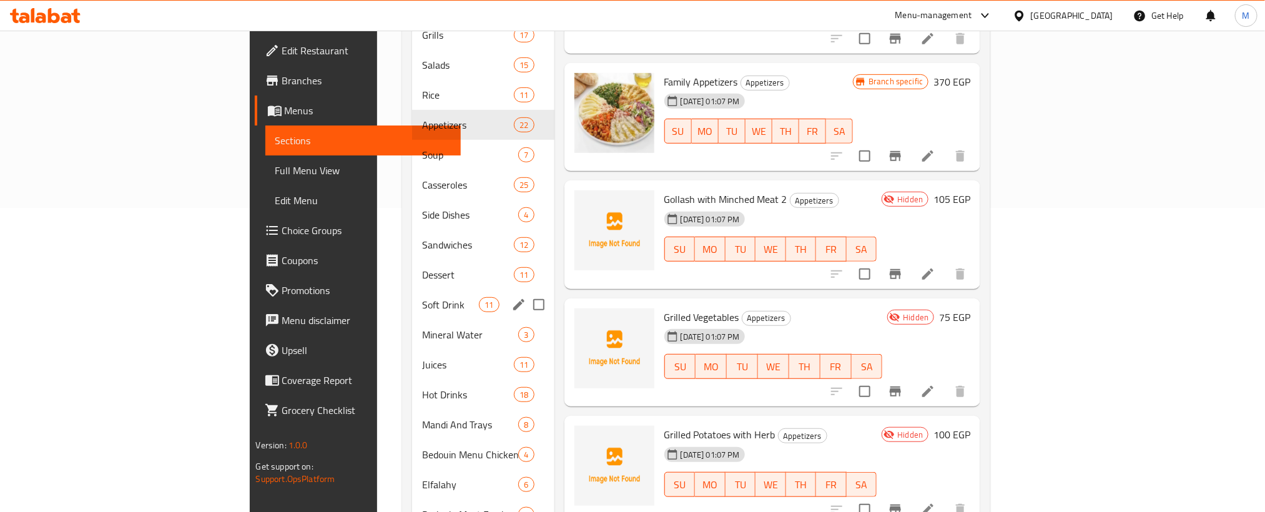
scroll to position [210, 0]
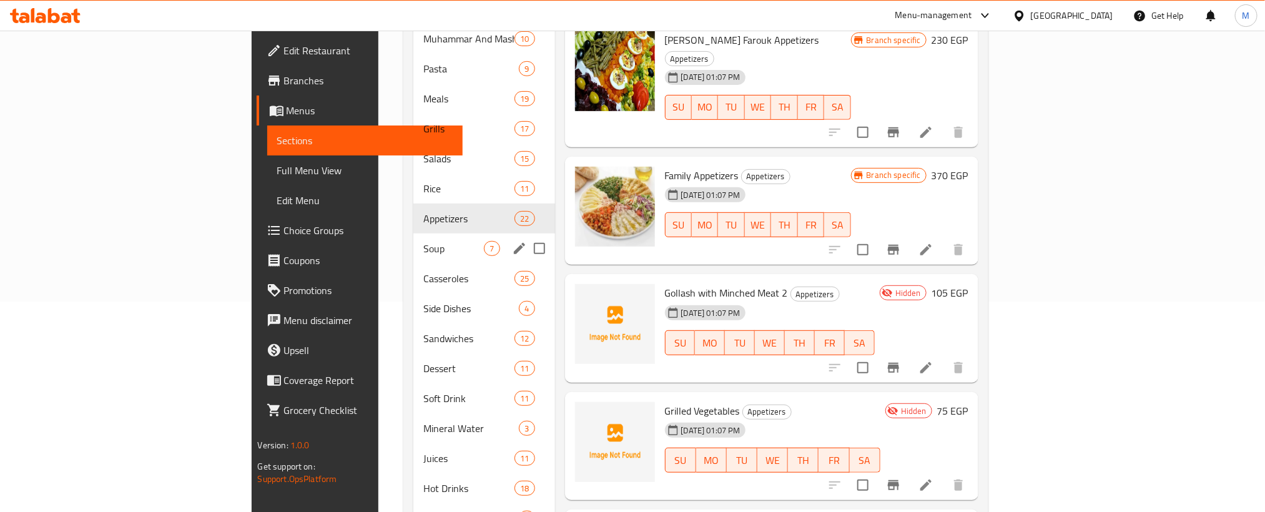
click at [413, 239] on div "Soup 7" at bounding box center [483, 249] width 141 height 30
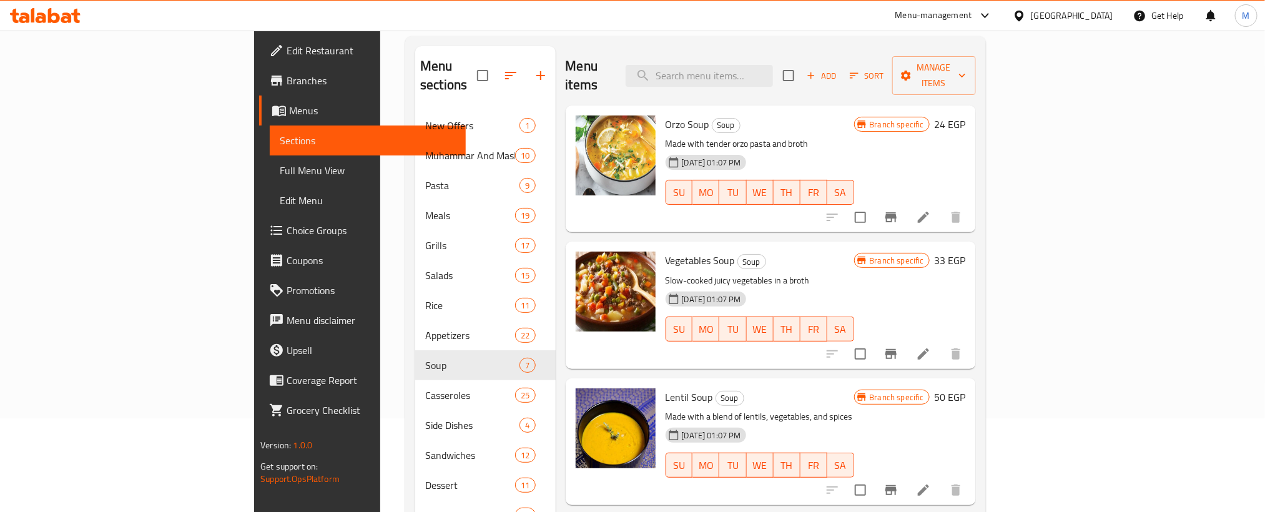
scroll to position [187, 0]
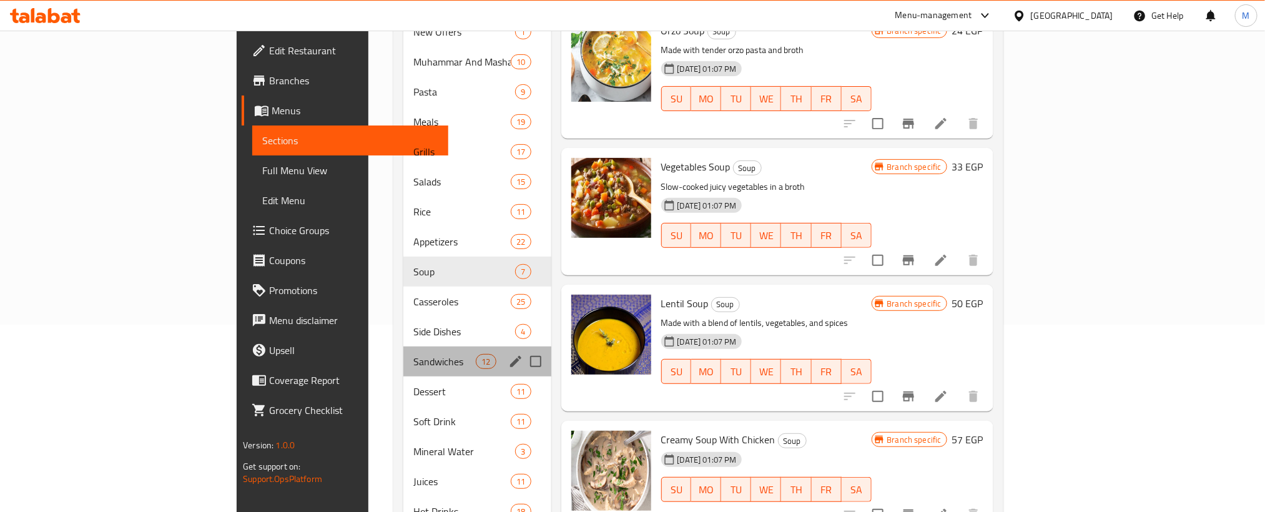
click at [403, 347] on div "Sandwiches 12" at bounding box center [476, 362] width 147 height 30
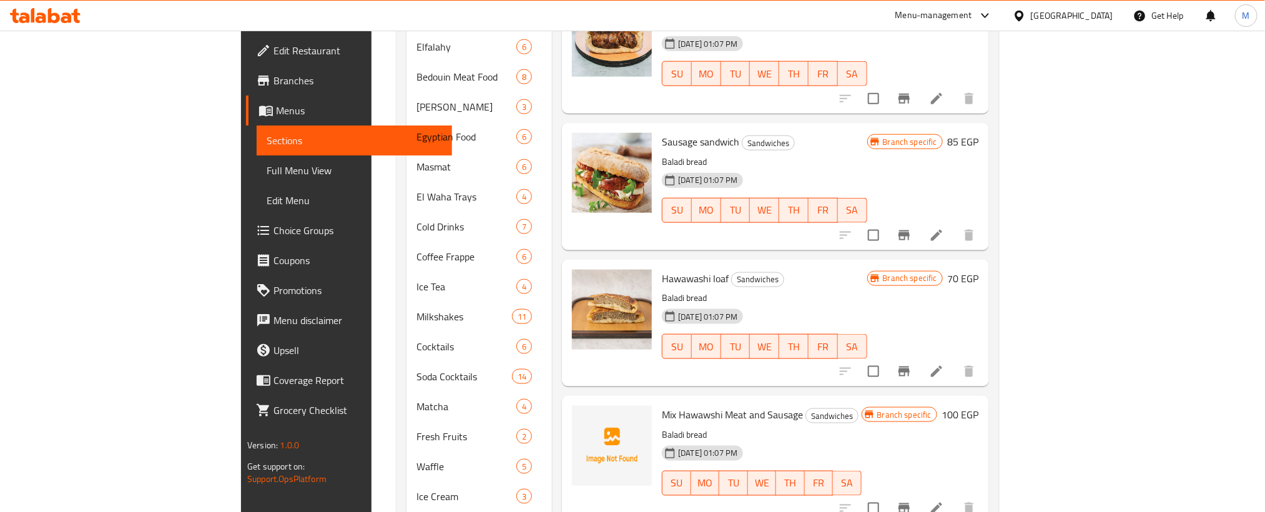
scroll to position [866, 0]
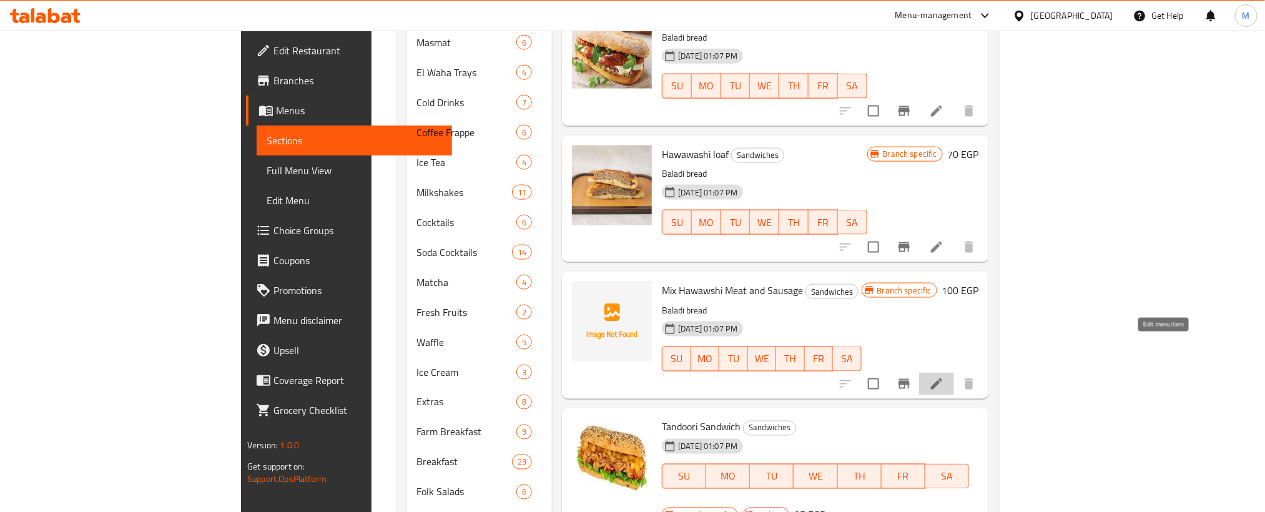
click at [944, 377] on icon at bounding box center [936, 384] width 15 height 15
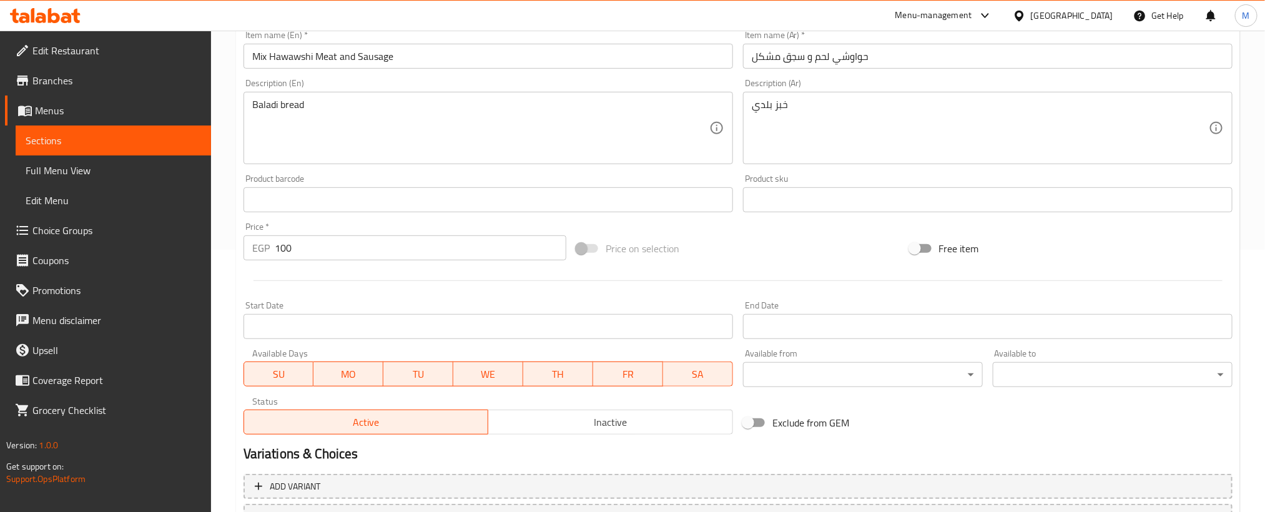
scroll to position [281, 0]
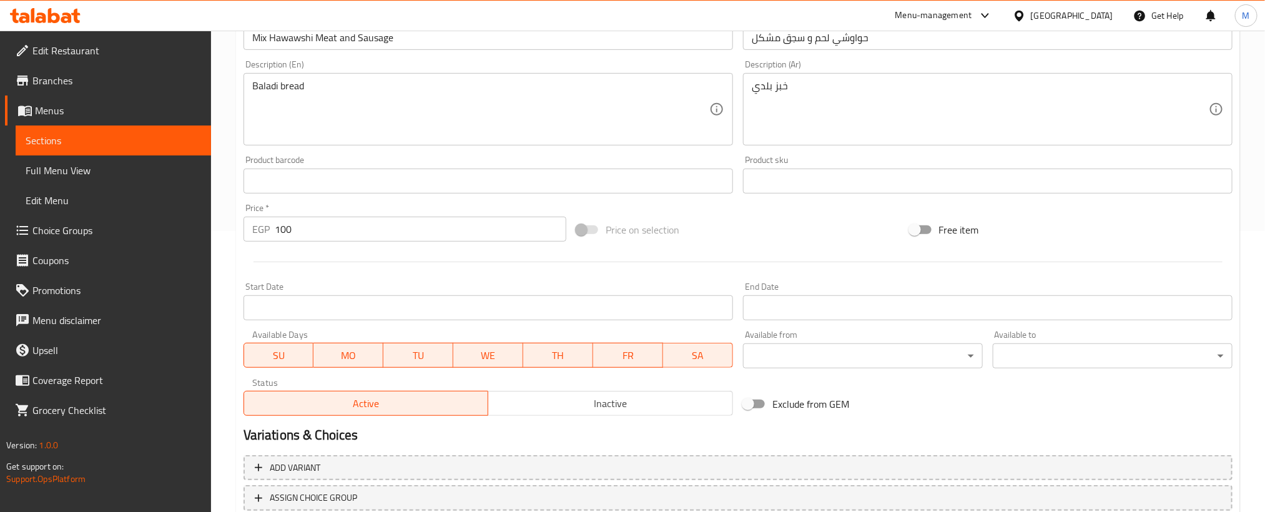
click at [586, 412] on span "Inactive" at bounding box center [610, 404] width 235 height 18
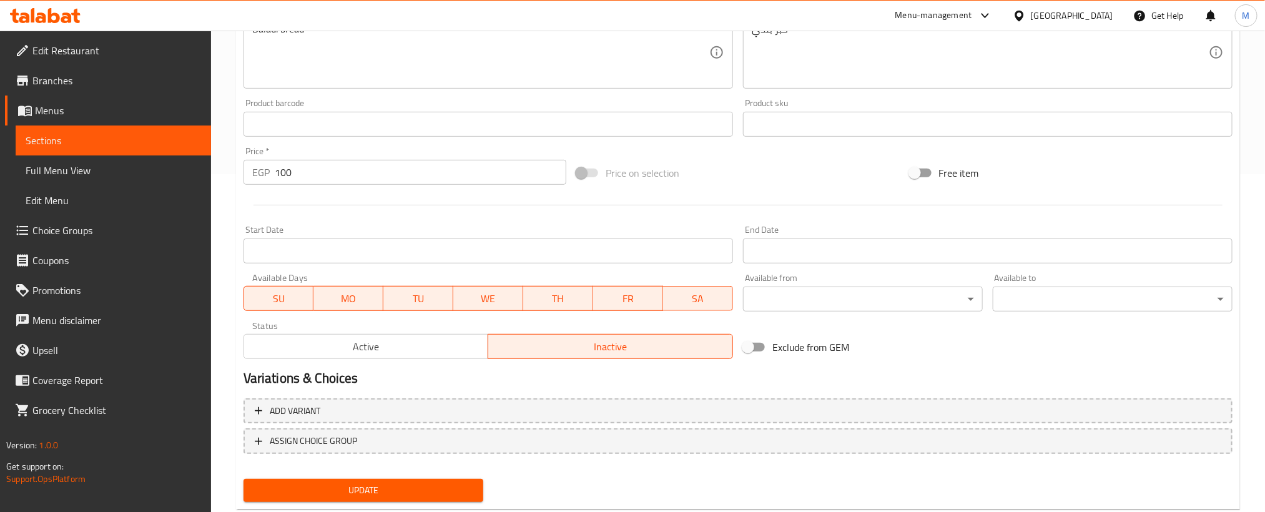
scroll to position [369, 0]
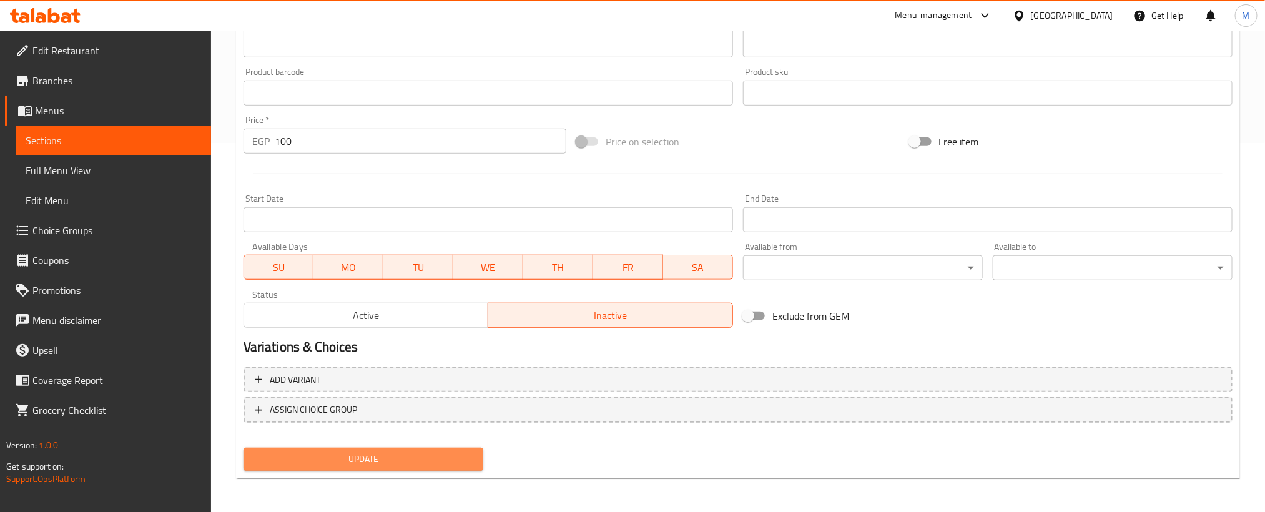
click at [450, 453] on span "Update" at bounding box center [364, 460] width 220 height 16
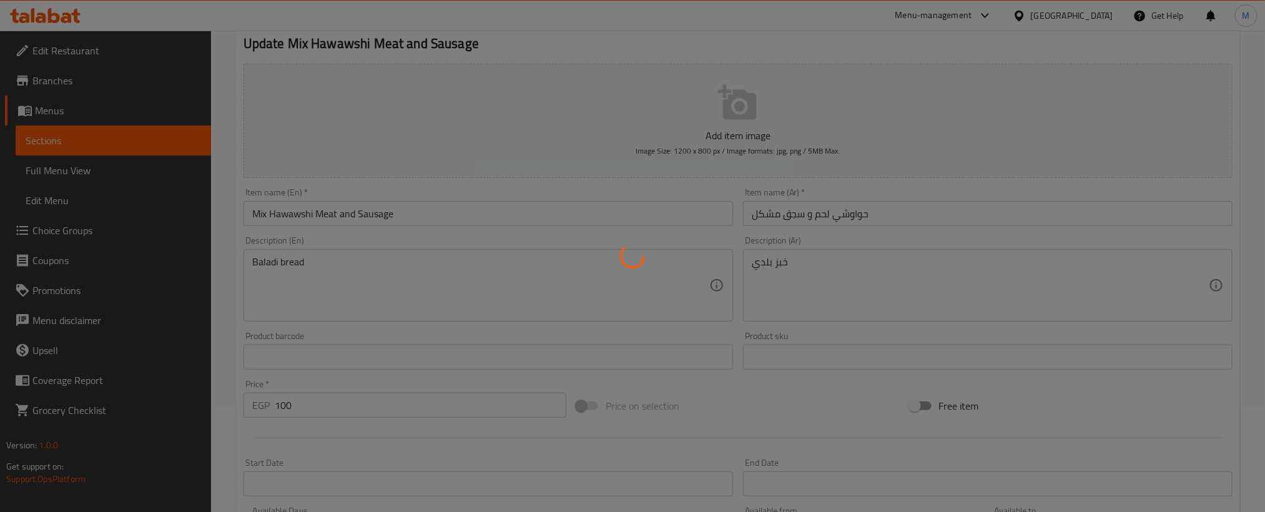
scroll to position [0, 0]
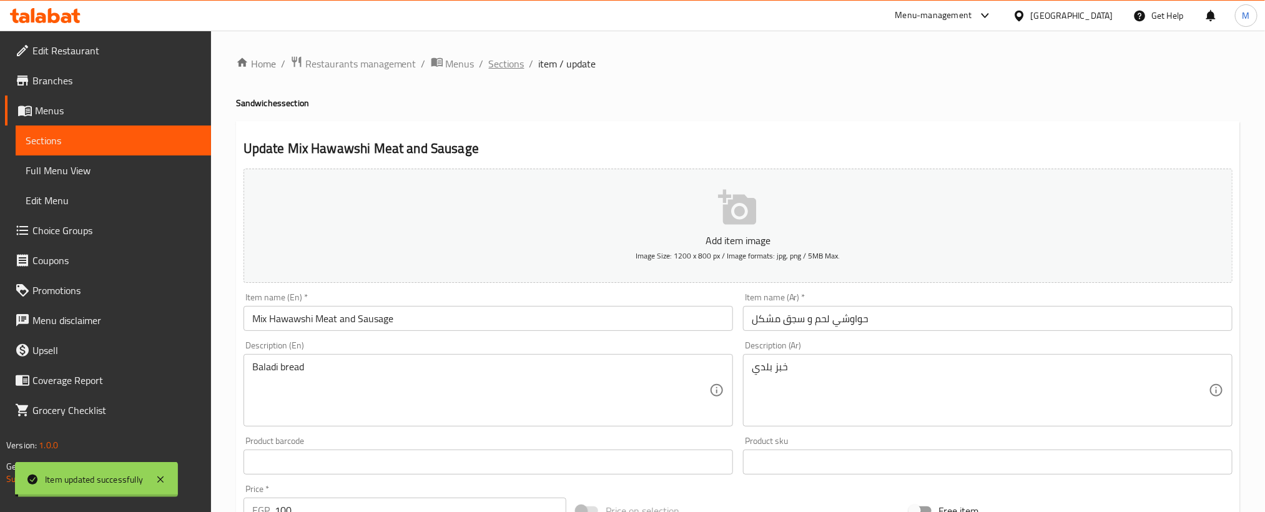
click at [513, 66] on span "Sections" at bounding box center [507, 63] width 36 height 15
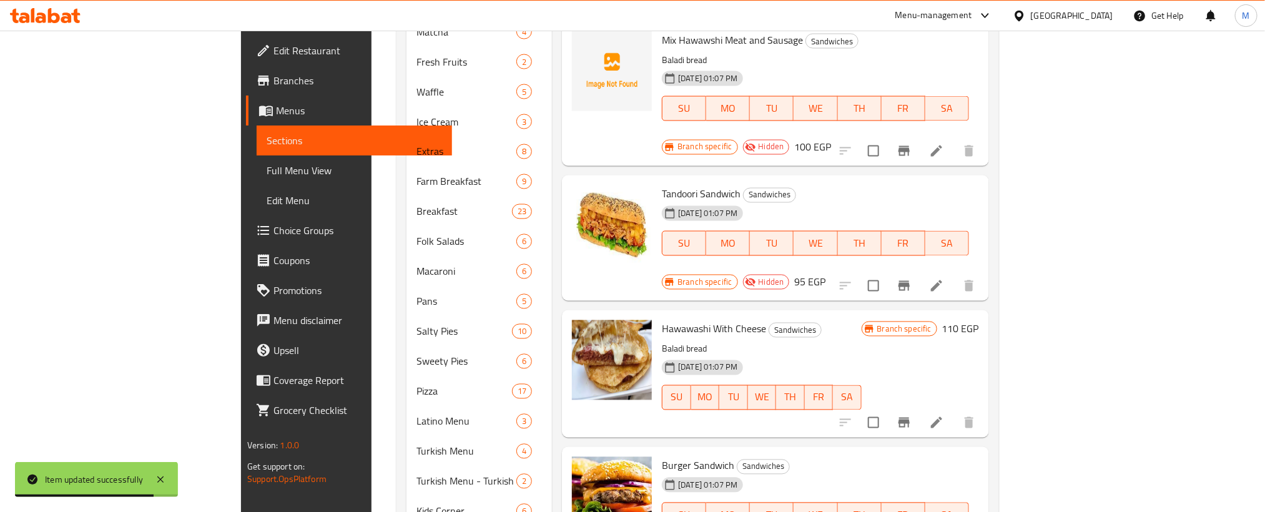
scroll to position [1124, 0]
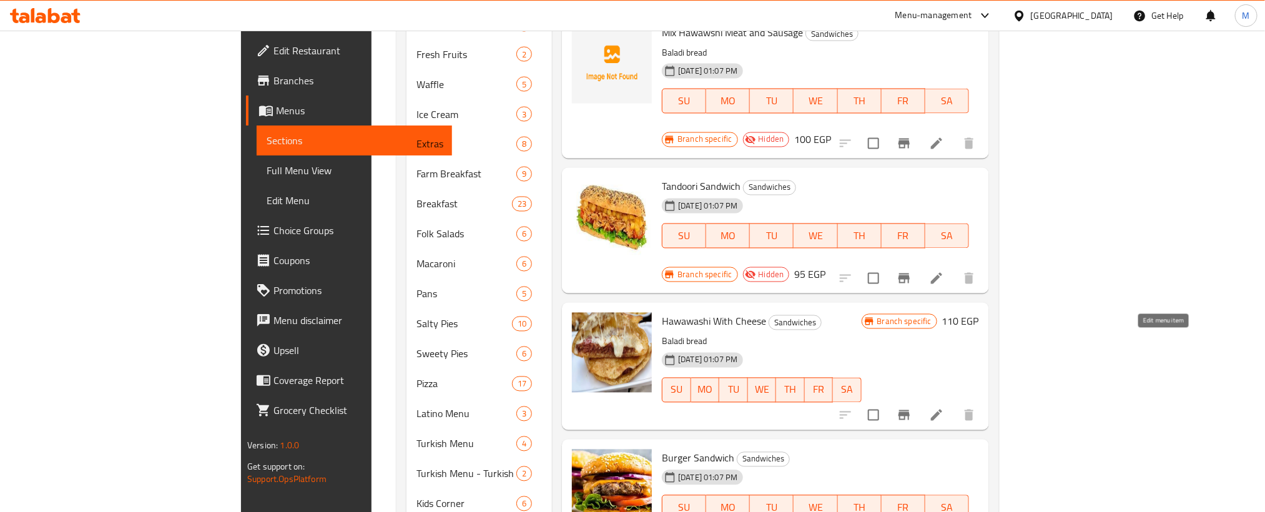
click at [944, 408] on icon at bounding box center [936, 415] width 15 height 15
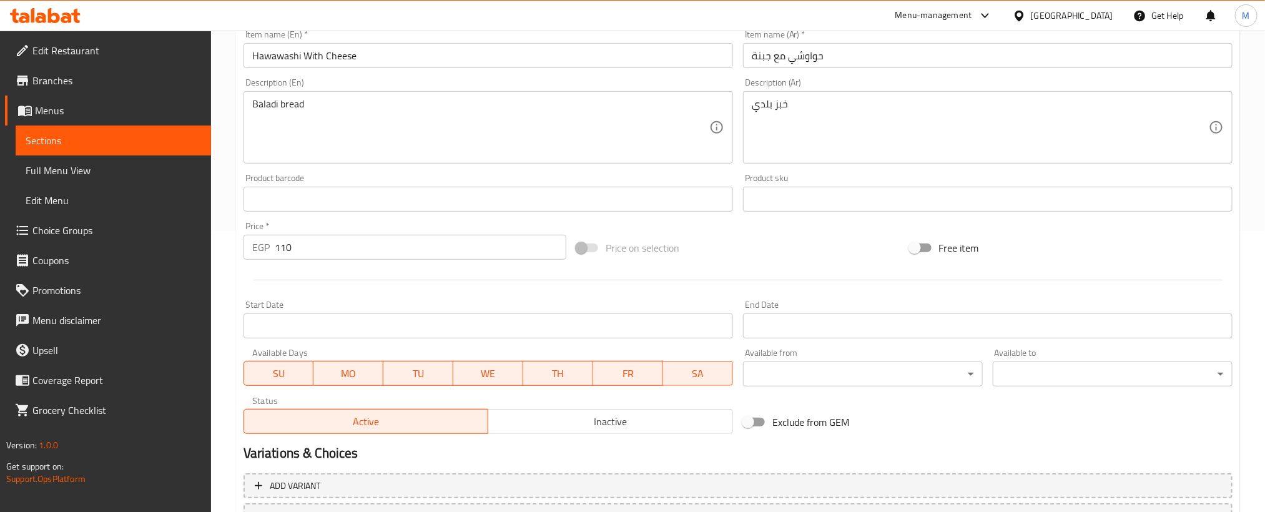
click at [630, 428] on span "Inactive" at bounding box center [610, 422] width 235 height 18
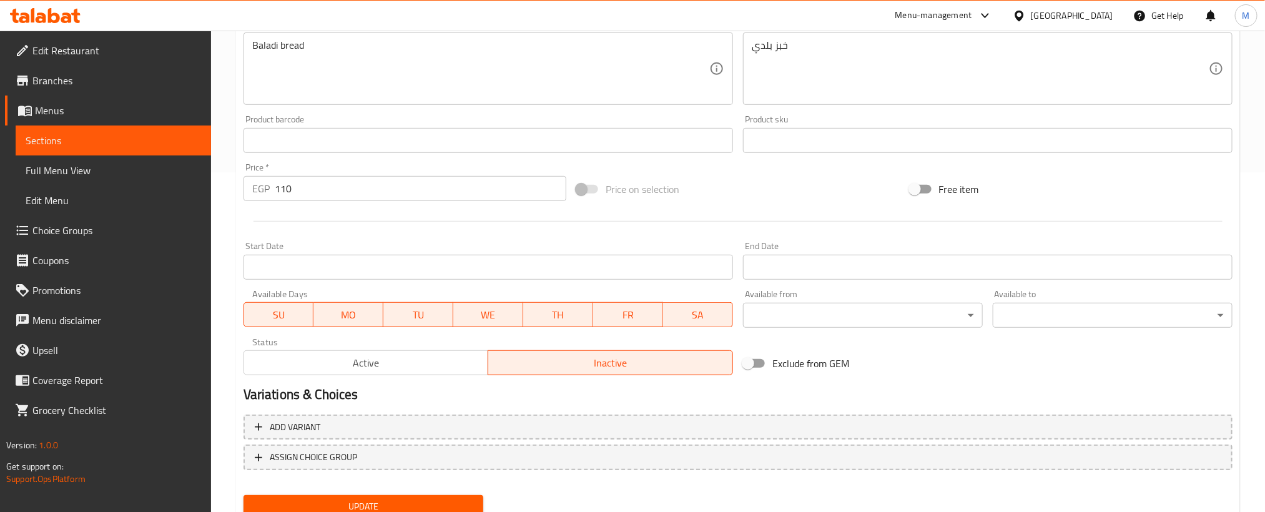
scroll to position [387, 0]
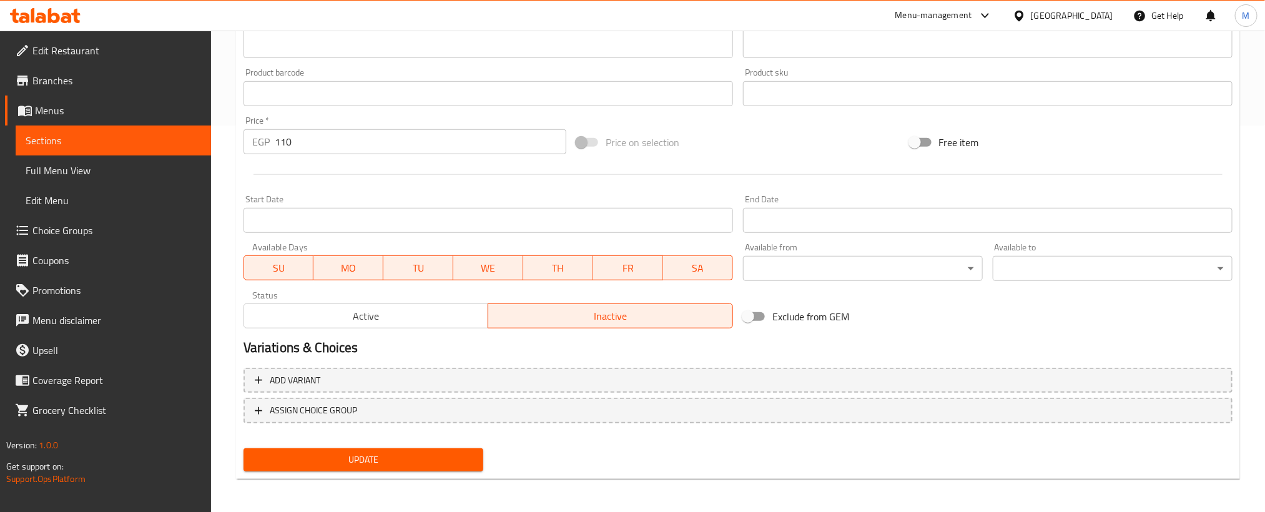
click at [480, 459] on button "Update" at bounding box center [364, 459] width 240 height 23
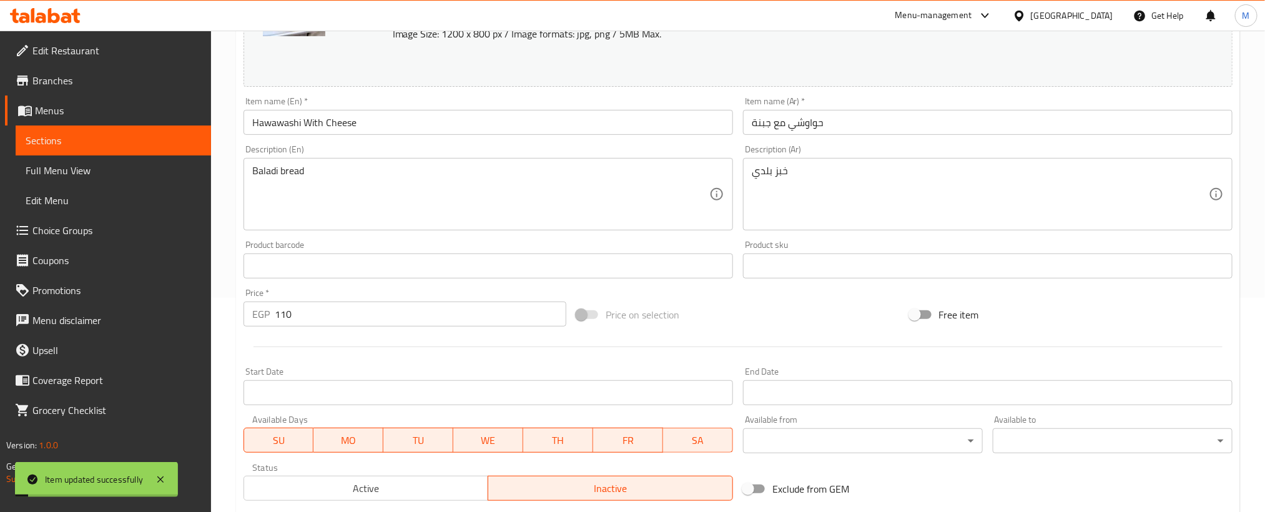
scroll to position [0, 0]
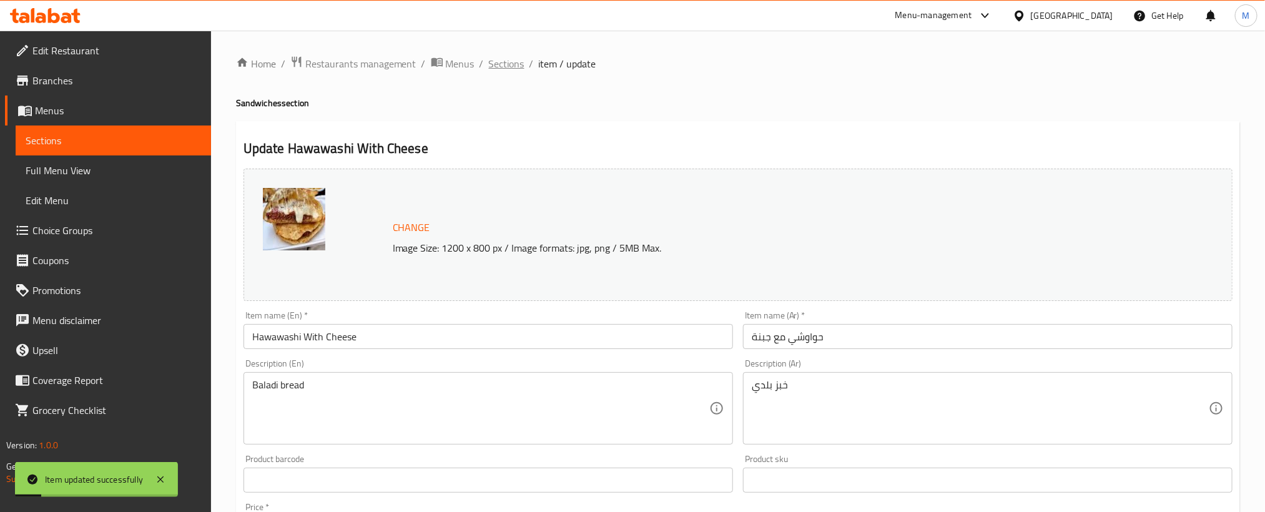
click at [506, 66] on span "Sections" at bounding box center [507, 63] width 36 height 15
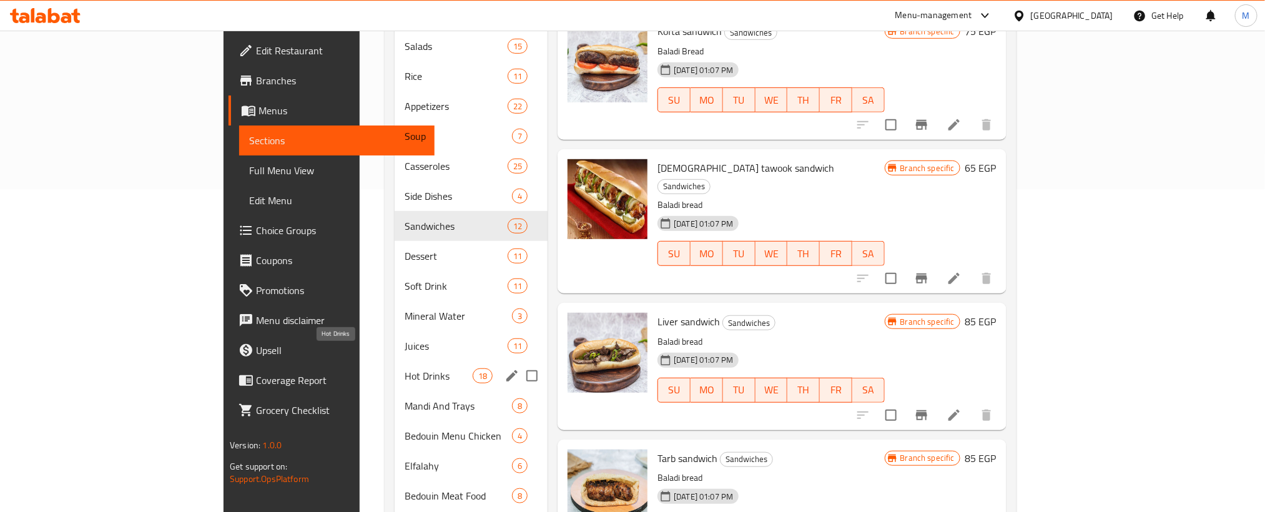
scroll to position [304, 0]
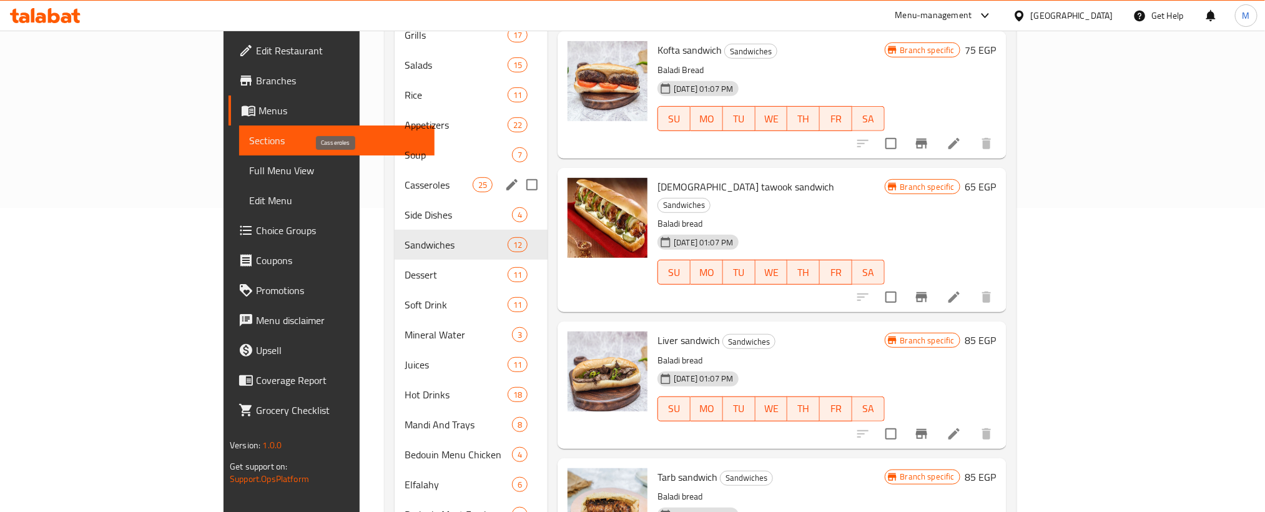
click at [405, 177] on span "Casseroles" at bounding box center [439, 184] width 68 height 15
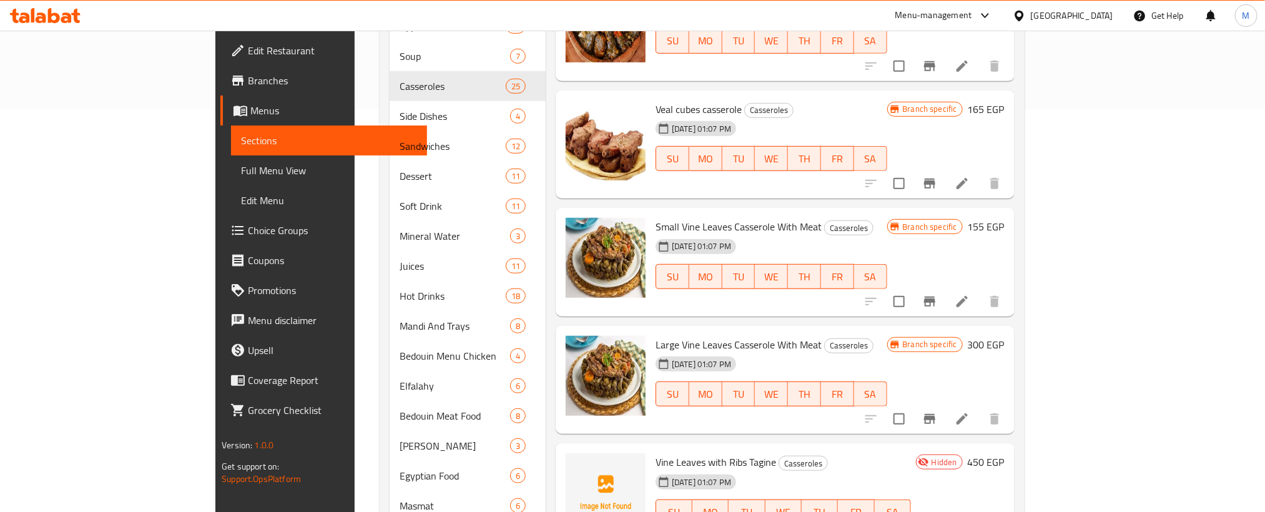
scroll to position [398, 0]
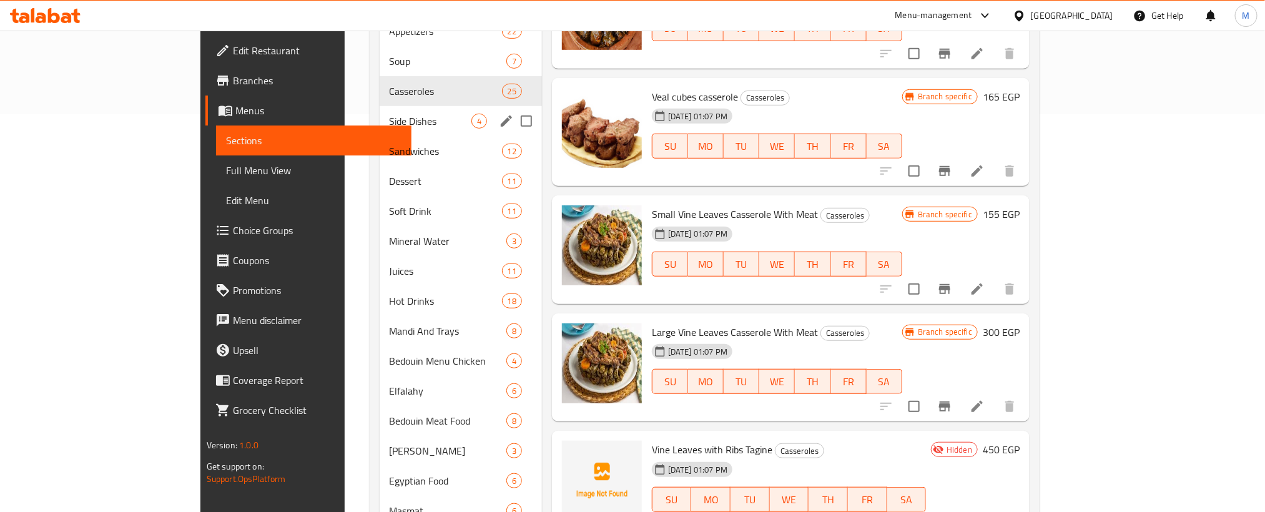
click at [390, 114] on span "Side Dishes" at bounding box center [431, 121] width 82 height 15
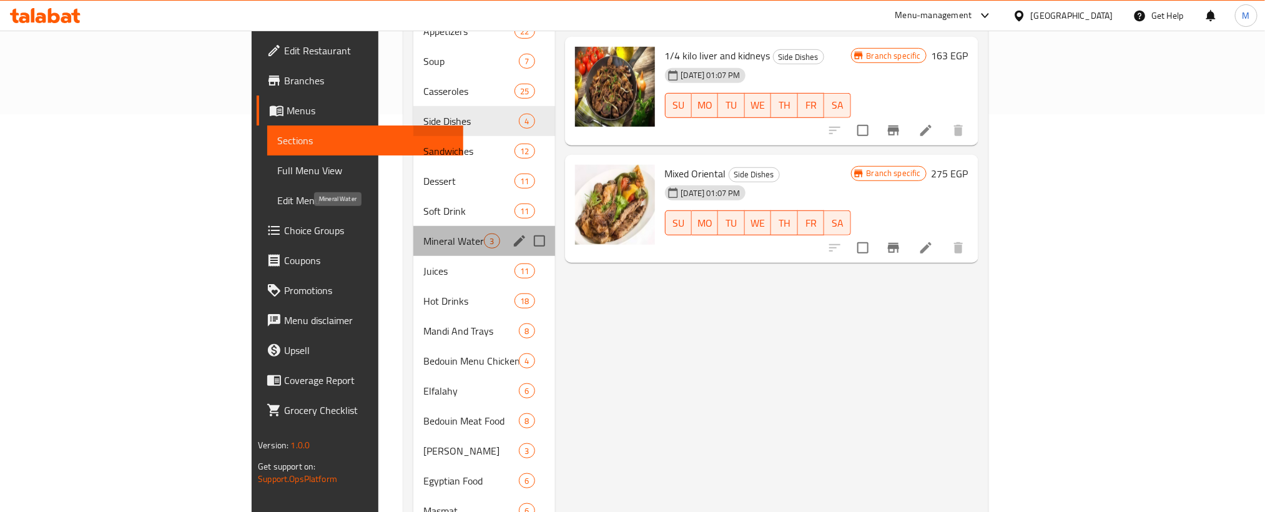
click at [423, 234] on span "Mineral Water" at bounding box center [453, 241] width 61 height 15
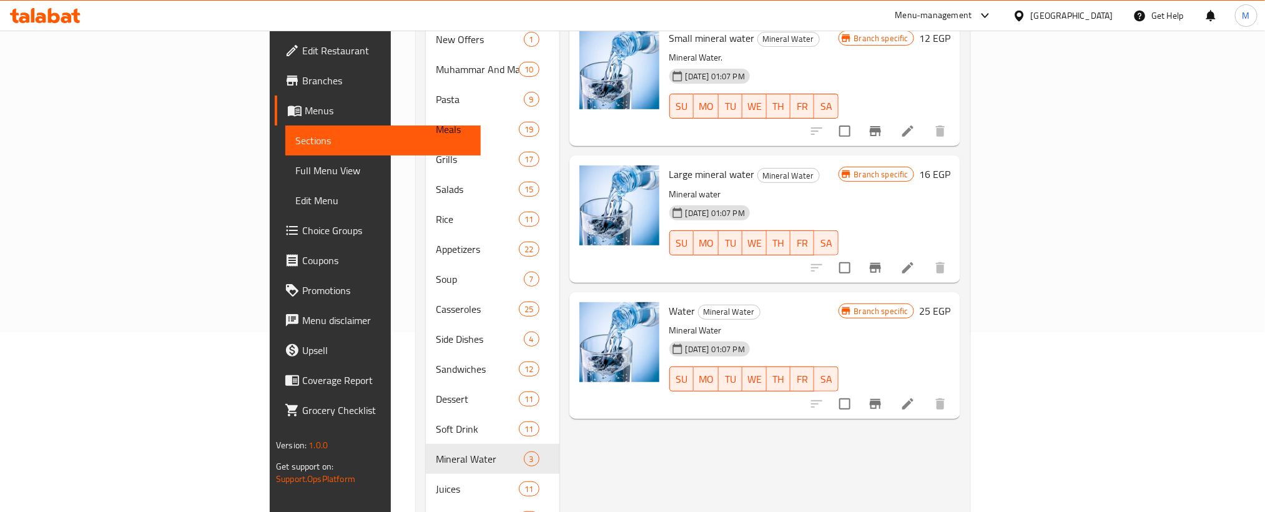
scroll to position [210, 0]
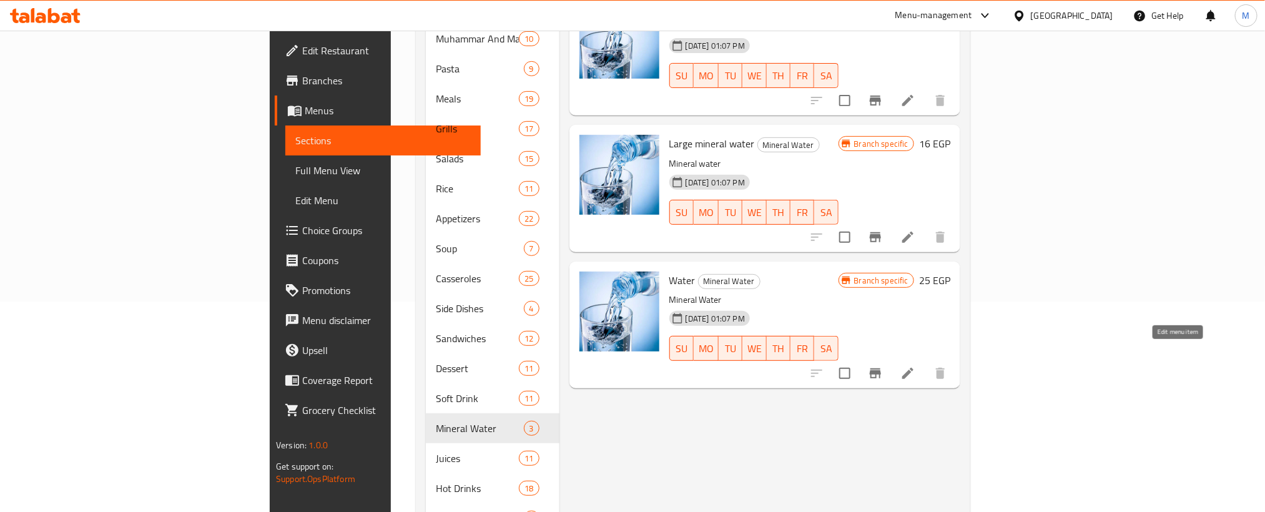
click at [916, 366] on icon at bounding box center [908, 373] width 15 height 15
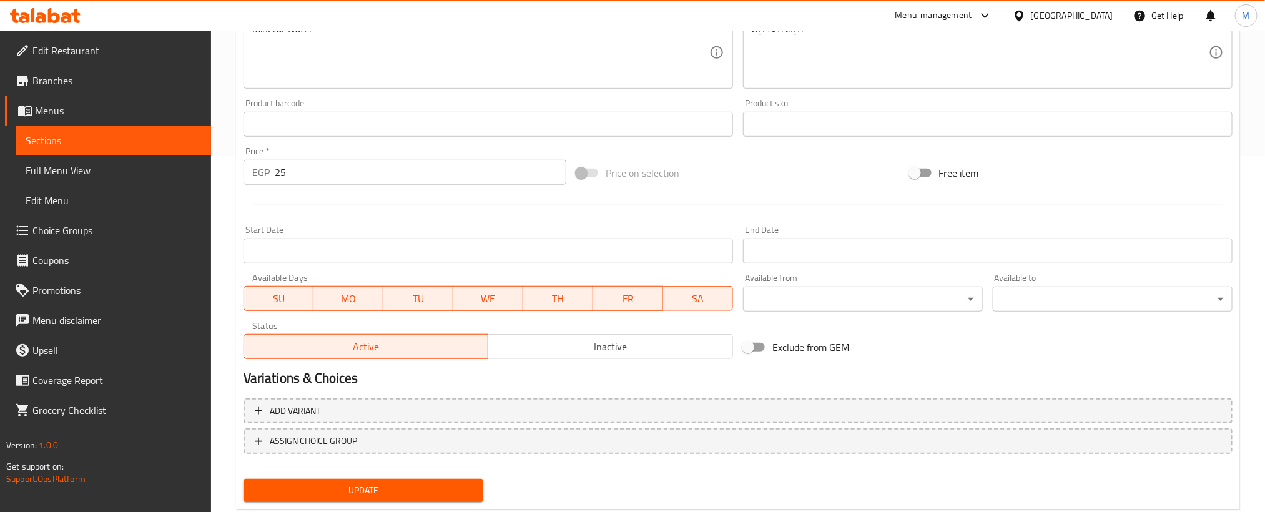
scroll to position [375, 0]
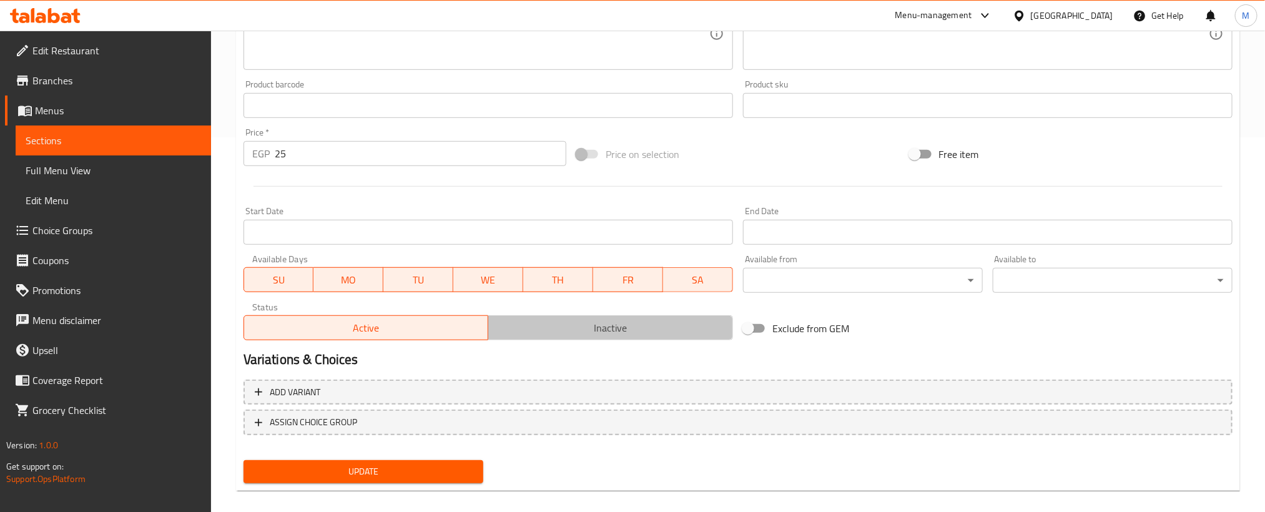
click at [649, 334] on span "Inactive" at bounding box center [610, 328] width 235 height 18
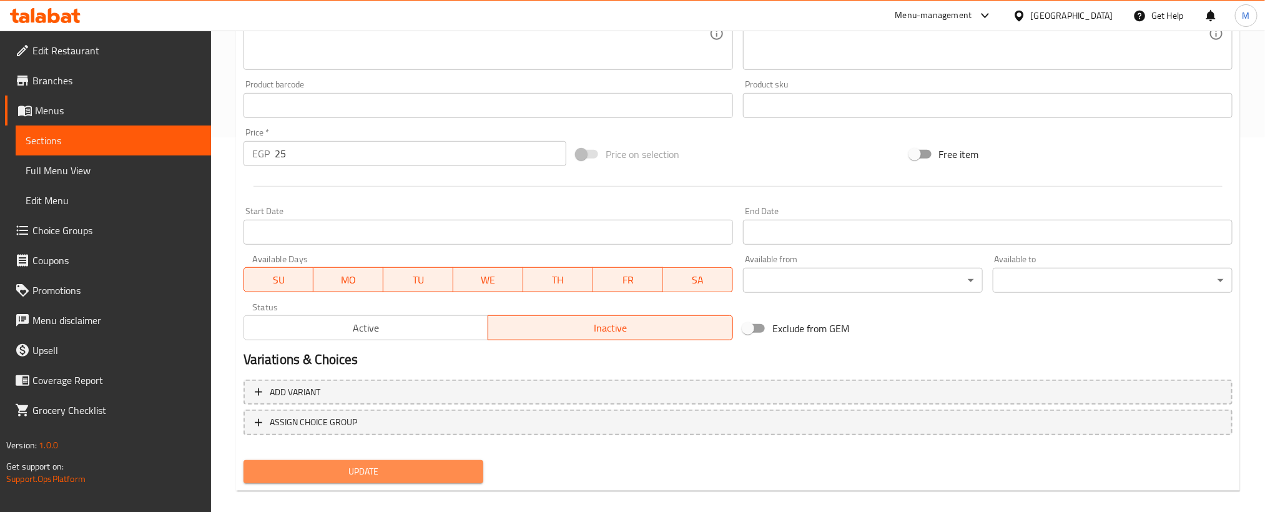
click at [374, 475] on span "Update" at bounding box center [364, 472] width 220 height 16
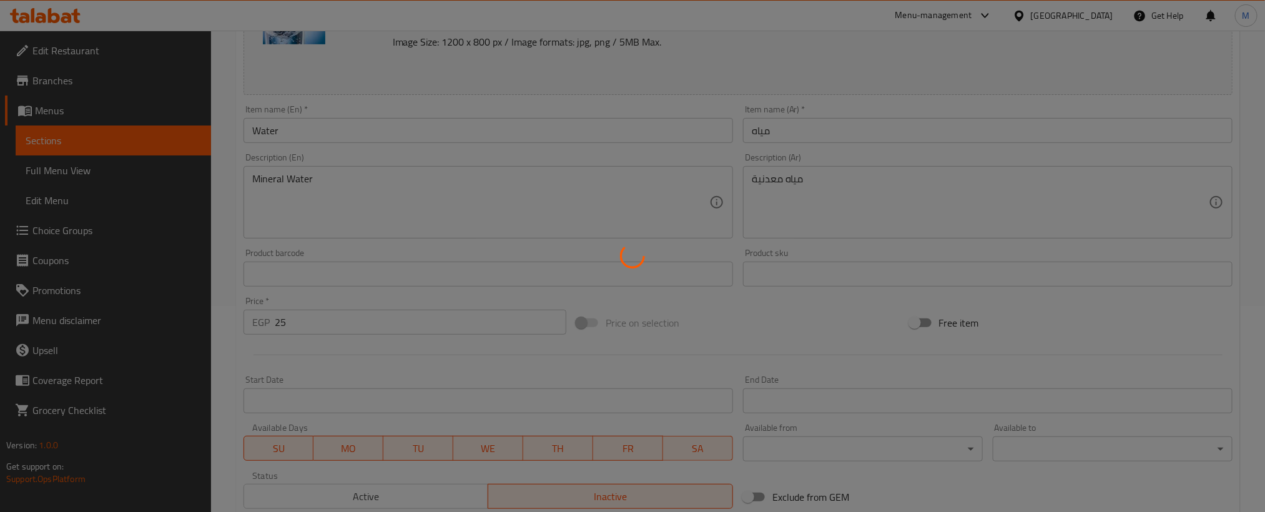
scroll to position [0, 0]
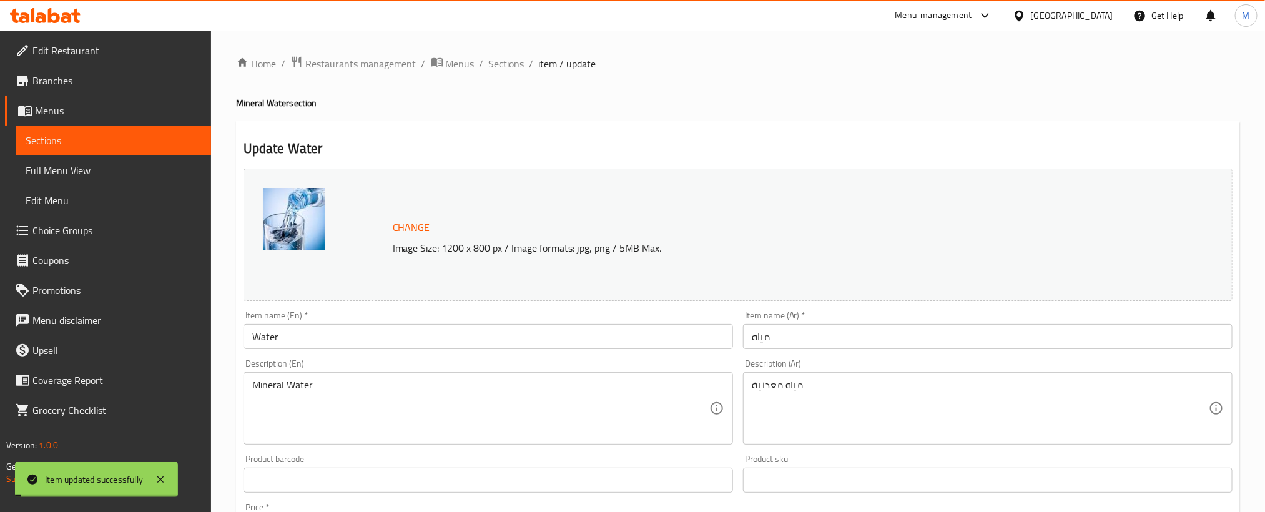
click at [501, 64] on span "Sections" at bounding box center [507, 63] width 36 height 15
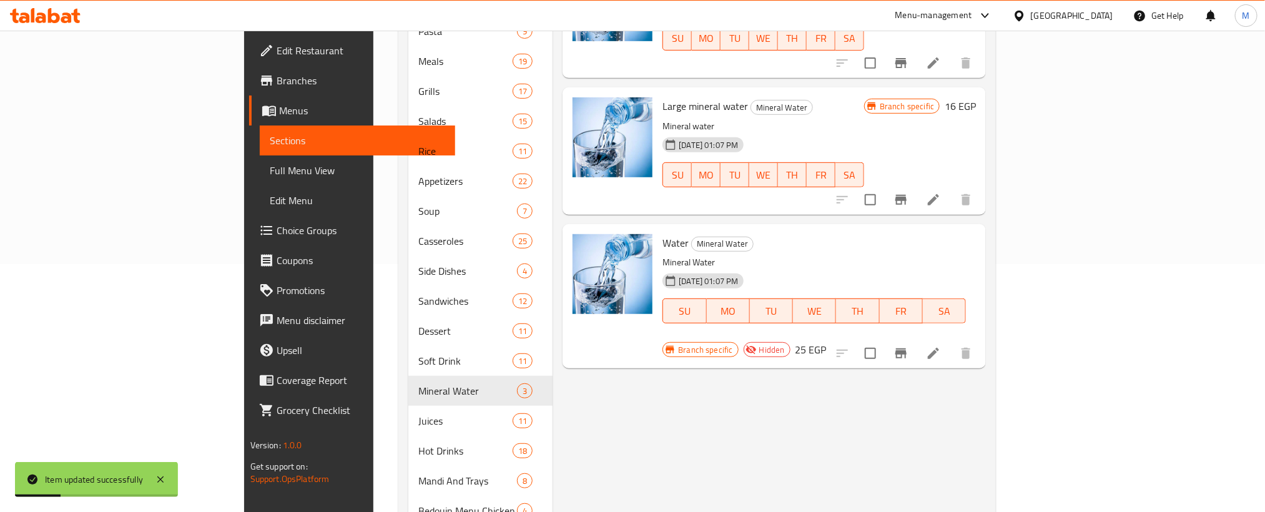
scroll to position [281, 0]
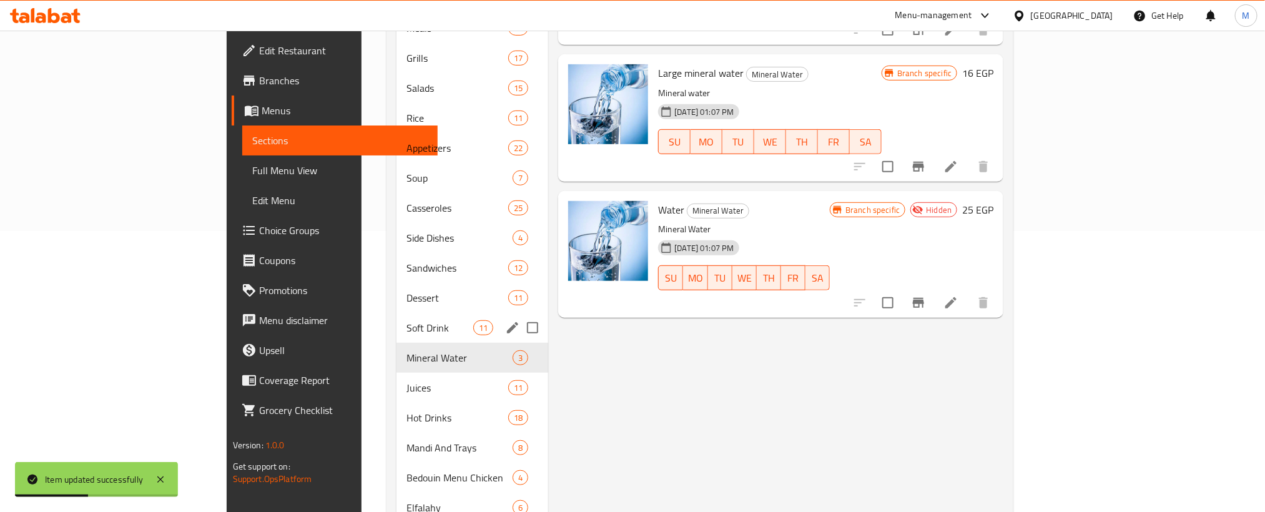
click at [397, 313] on div "Soft Drink 11" at bounding box center [473, 328] width 152 height 30
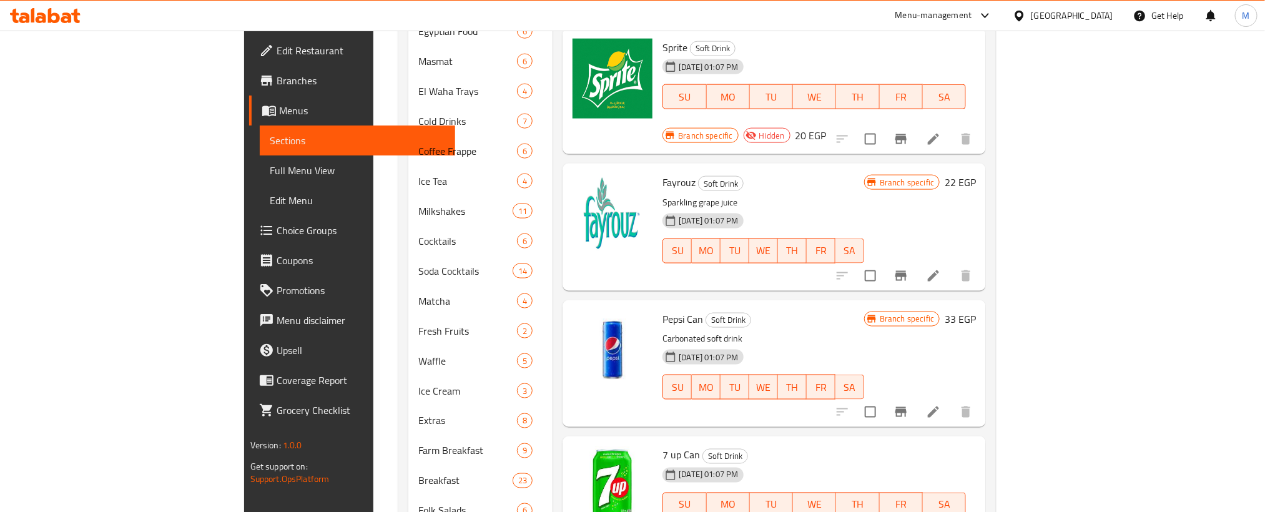
scroll to position [843, 0]
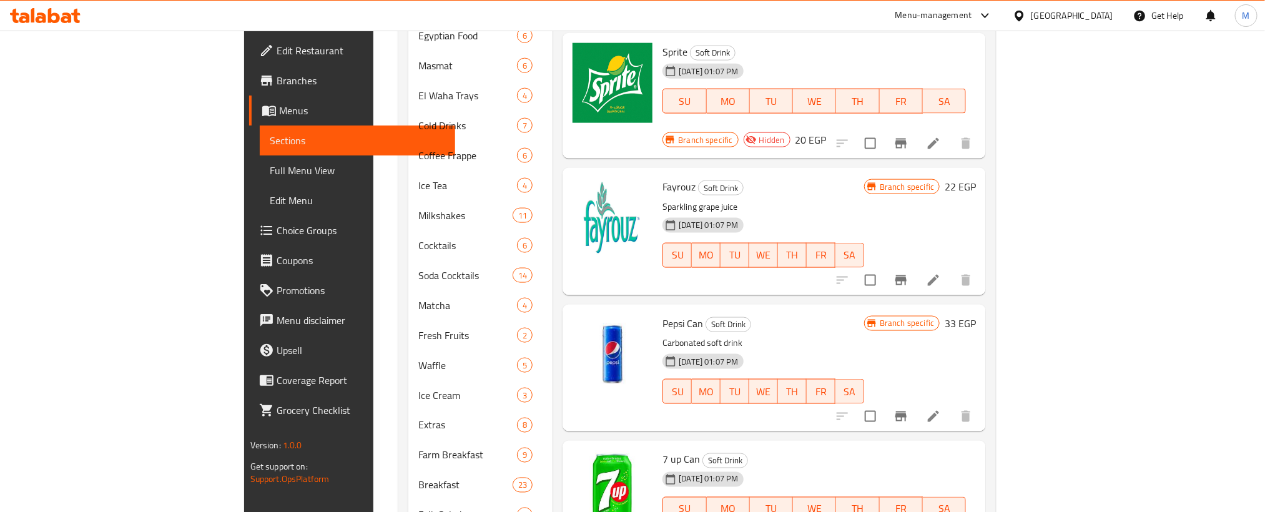
click at [941, 273] on icon at bounding box center [933, 280] width 15 height 15
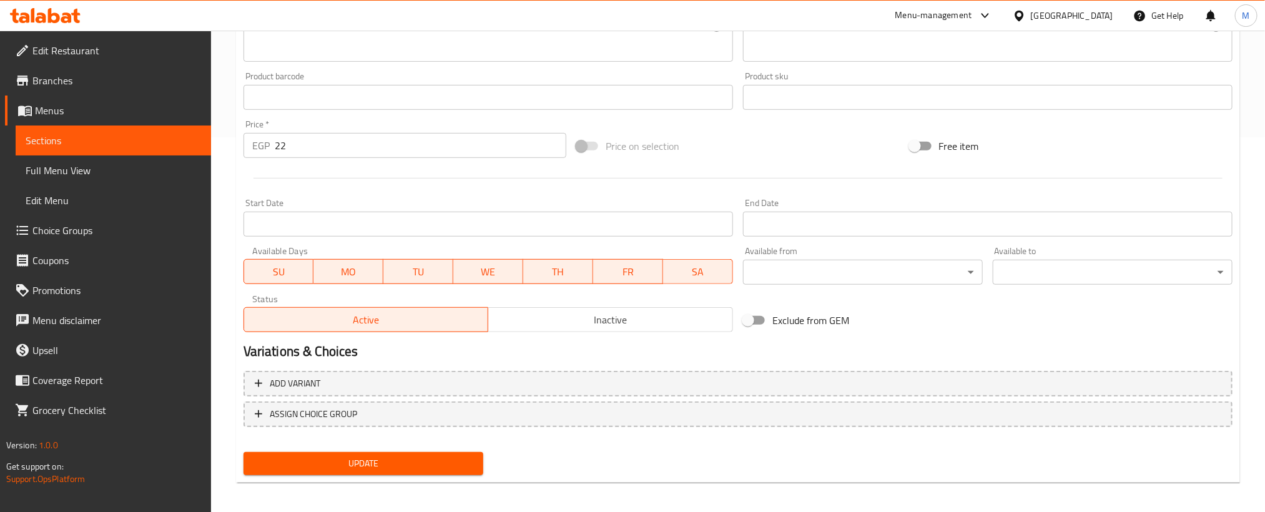
scroll to position [379, 0]
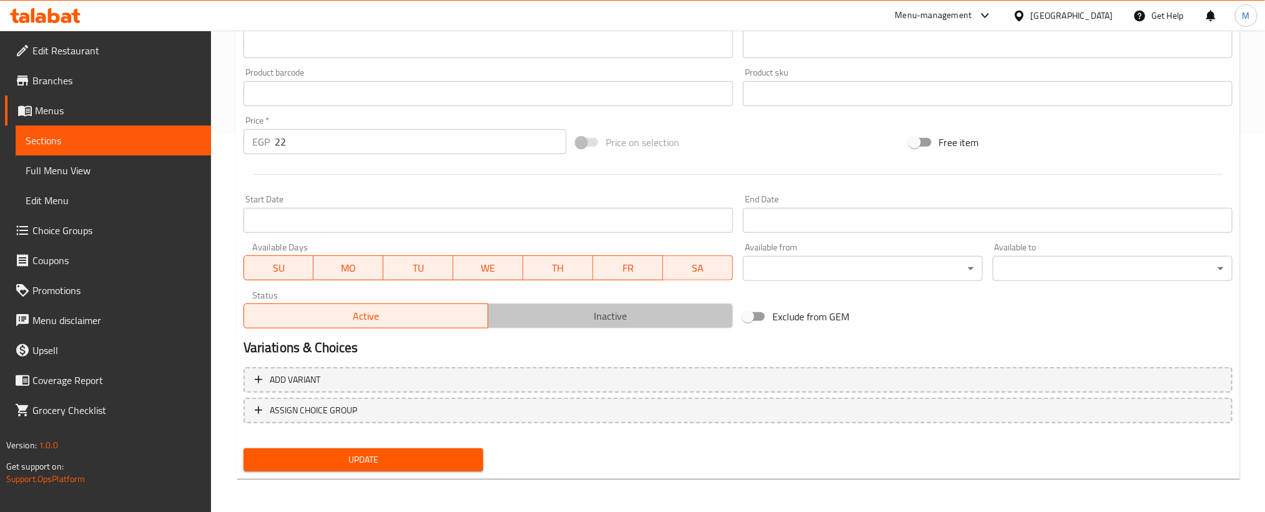
click at [641, 323] on span "Inactive" at bounding box center [610, 316] width 235 height 18
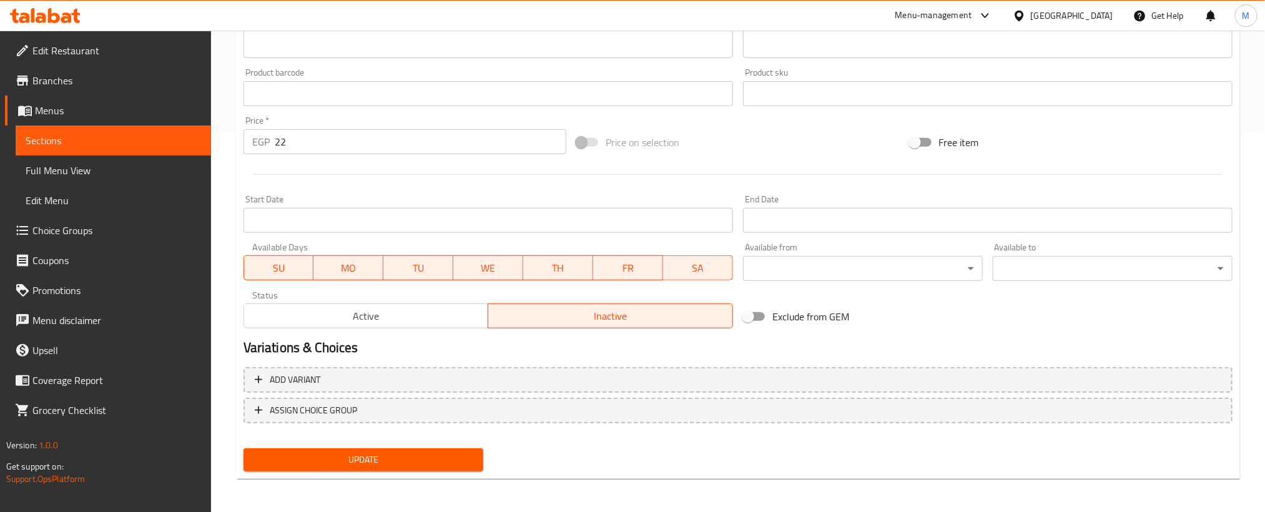
click at [450, 439] on div "Add variant ASSIGN CHOICE GROUP" at bounding box center [738, 402] width 999 height 81
click at [448, 446] on div "Update" at bounding box center [364, 459] width 250 height 33
click at [450, 448] on button "Update" at bounding box center [364, 459] width 240 height 23
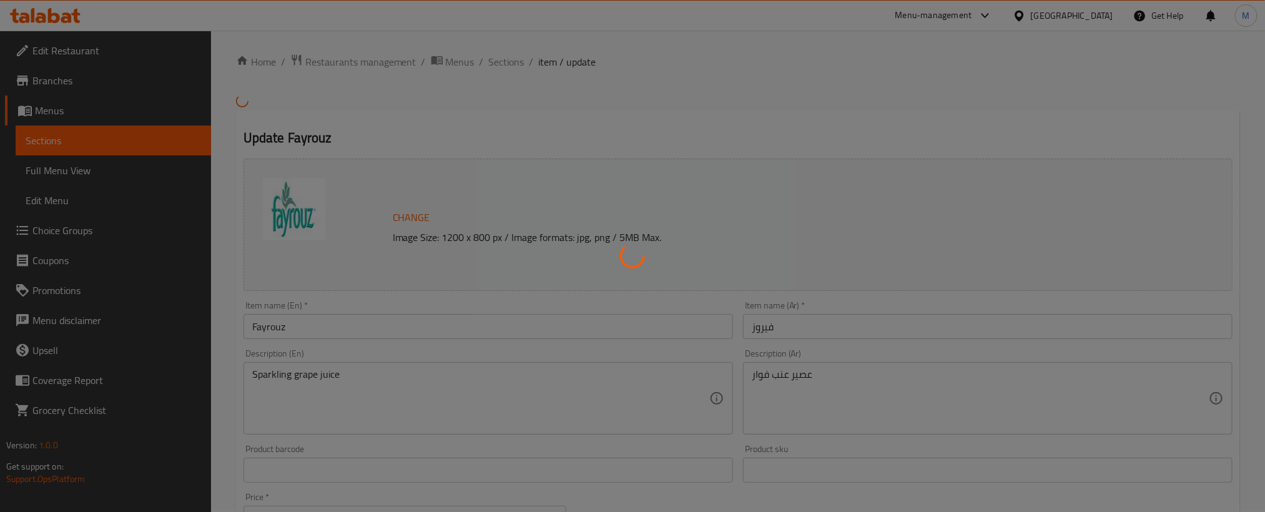
scroll to position [0, 0]
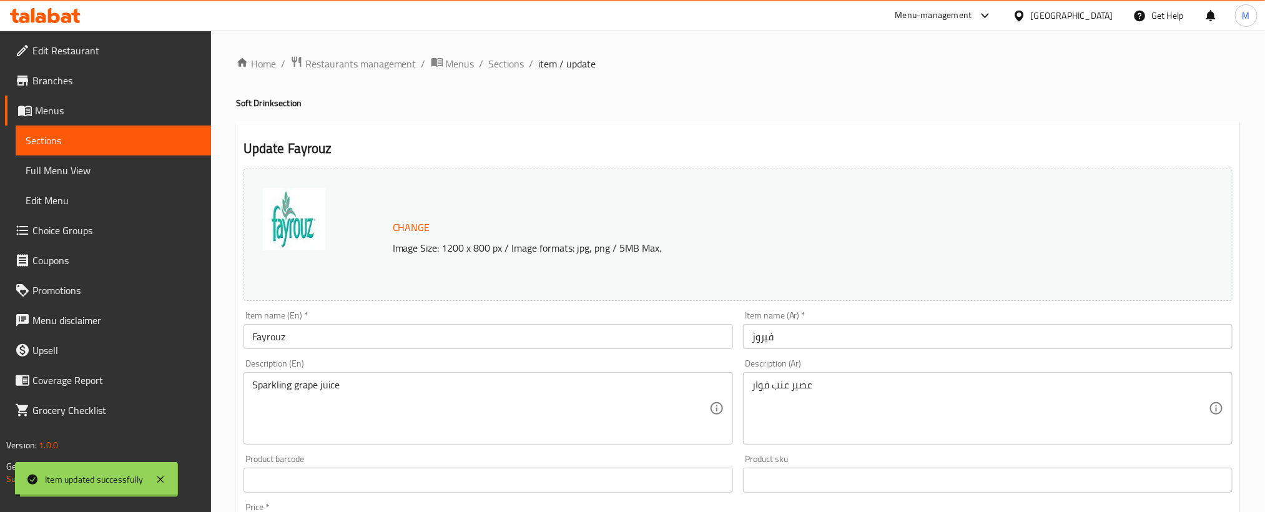
click at [508, 64] on span "Sections" at bounding box center [507, 63] width 36 height 15
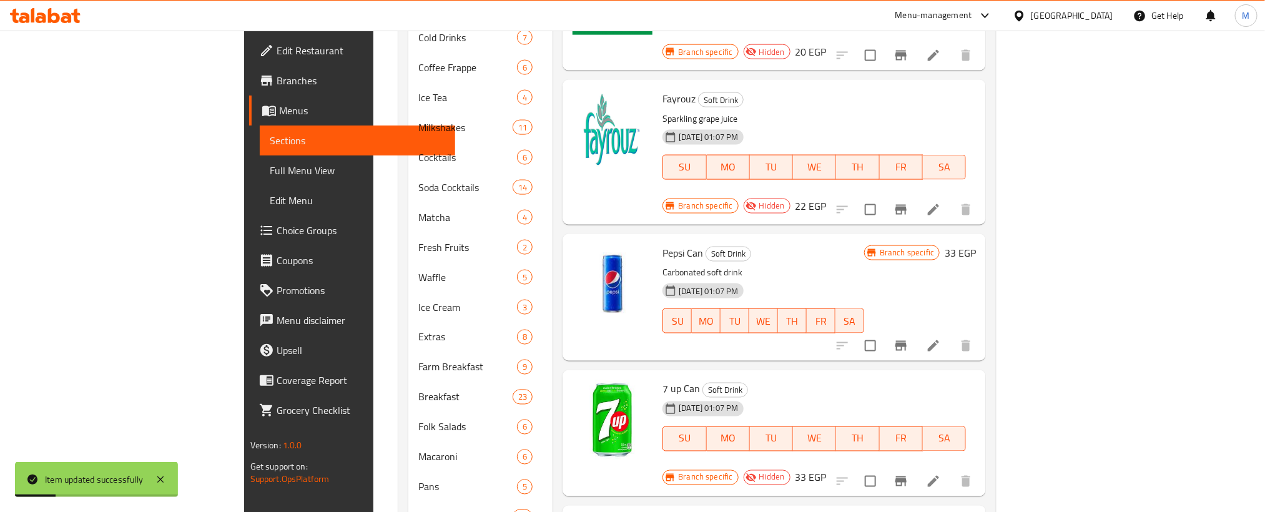
scroll to position [937, 0]
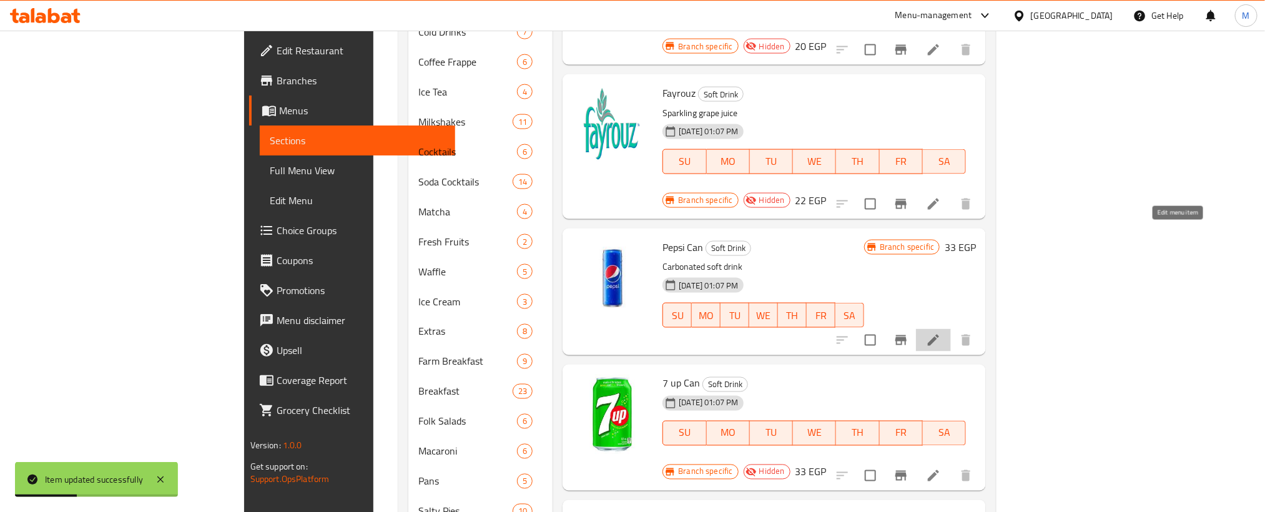
click at [941, 333] on icon at bounding box center [933, 340] width 15 height 15
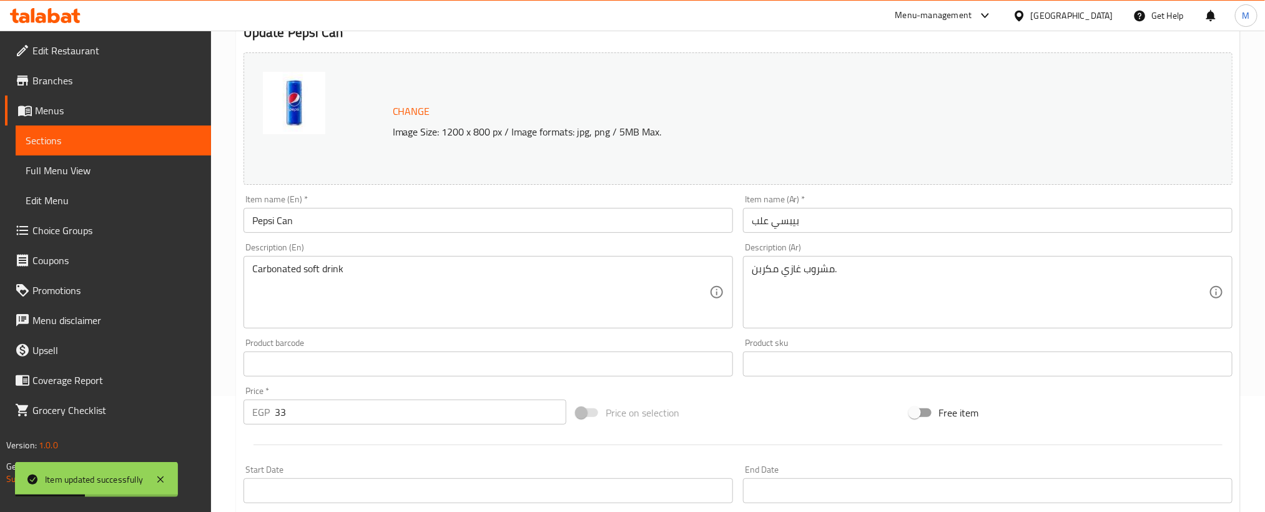
scroll to position [375, 0]
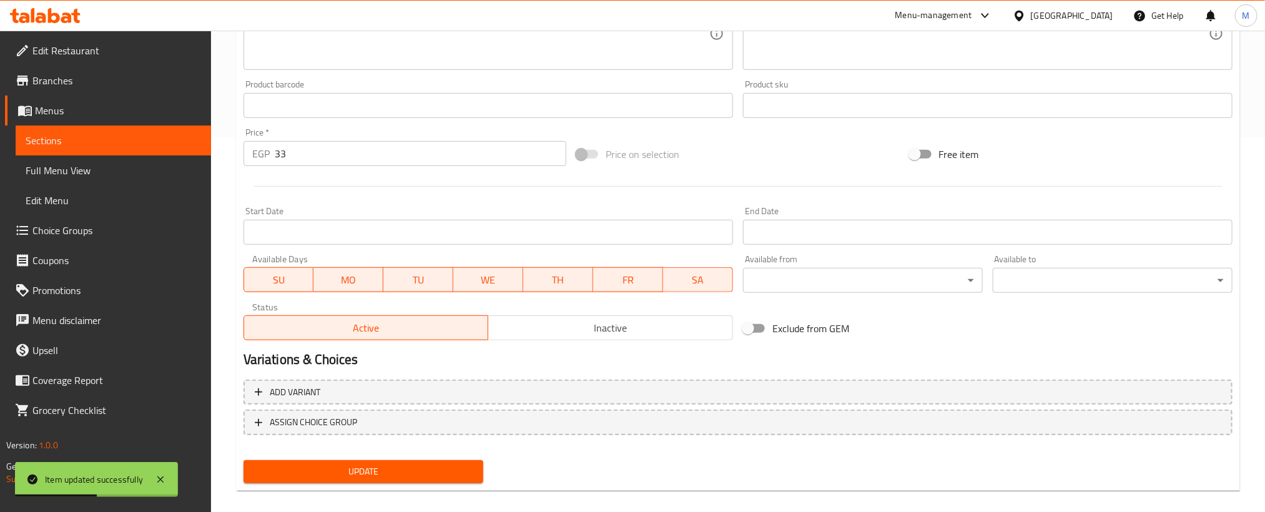
click at [570, 330] on span "Inactive" at bounding box center [610, 328] width 235 height 18
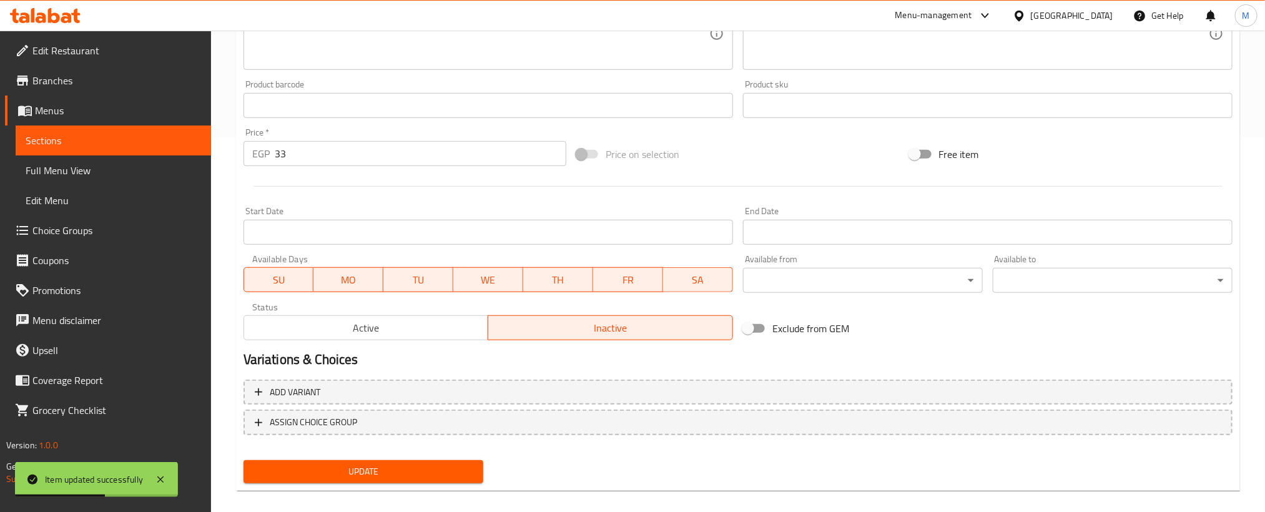
click at [453, 469] on span "Update" at bounding box center [364, 472] width 220 height 16
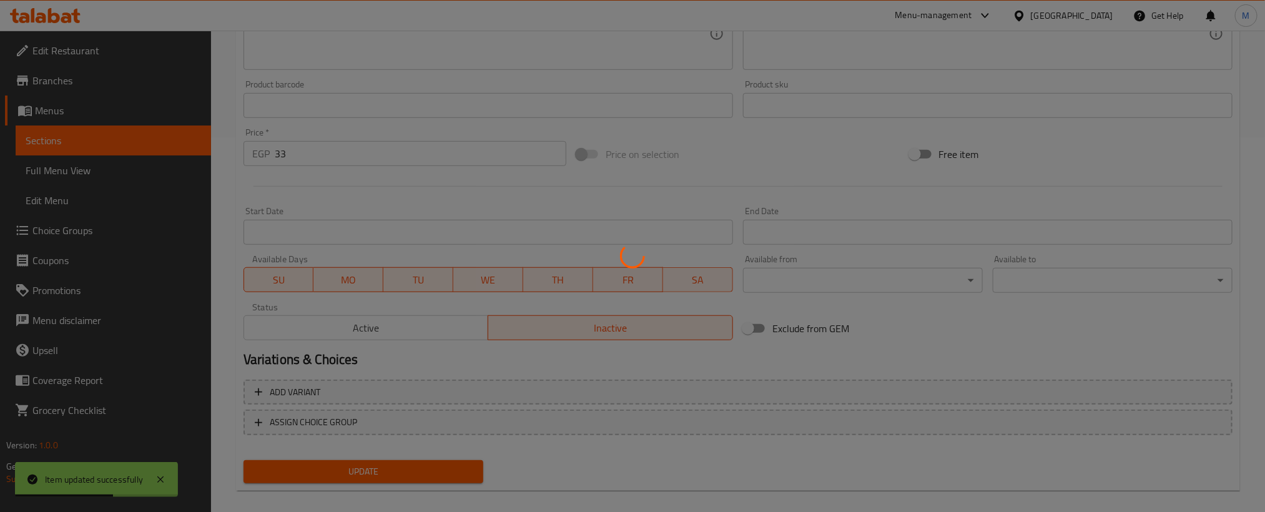
scroll to position [0, 0]
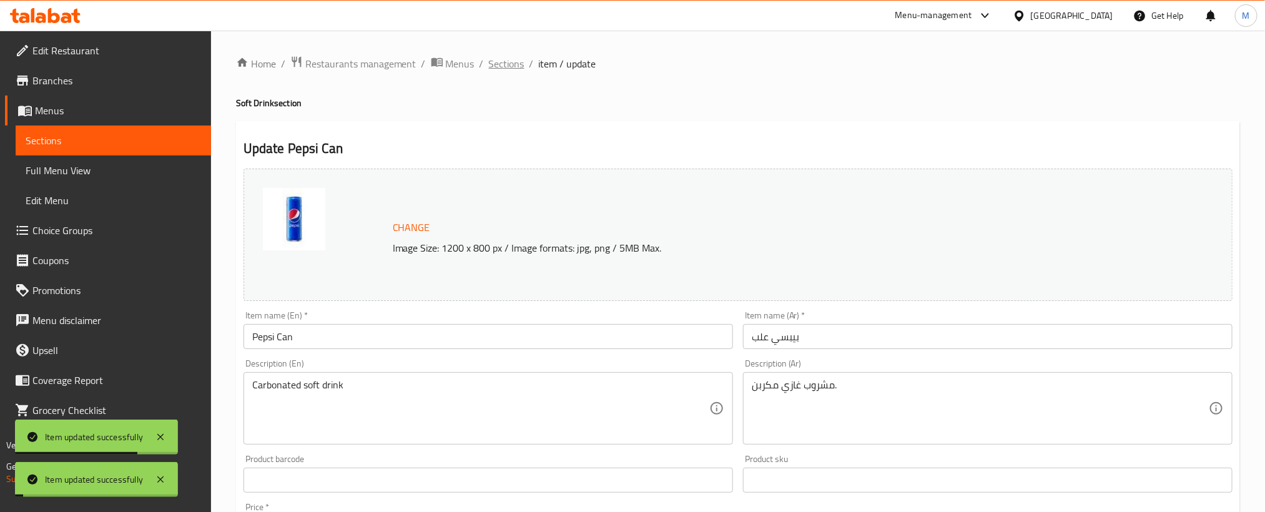
click at [506, 64] on span "Sections" at bounding box center [507, 63] width 36 height 15
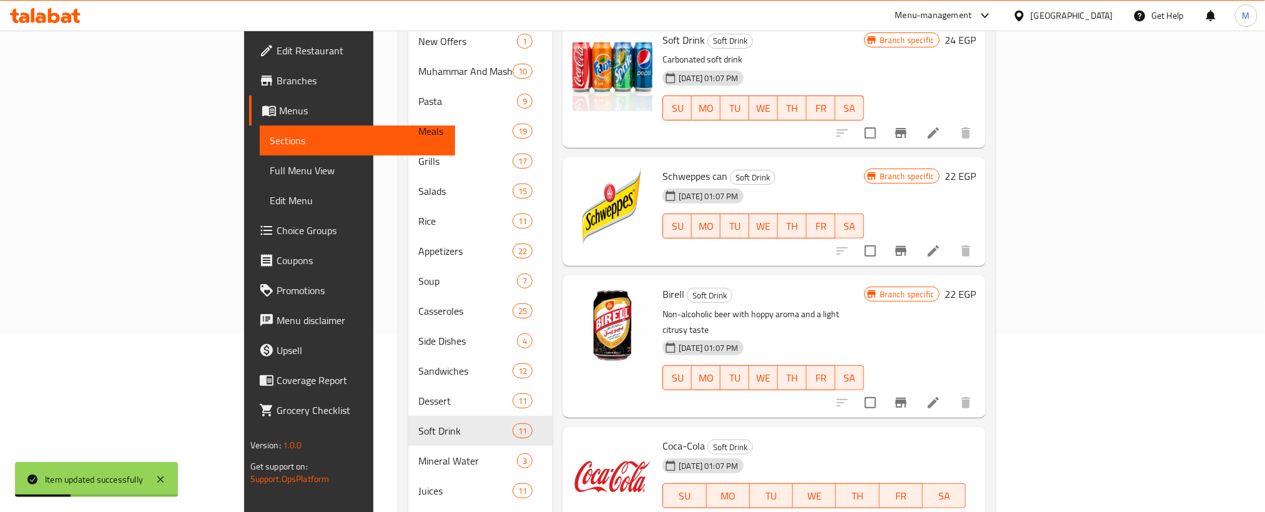
scroll to position [281, 0]
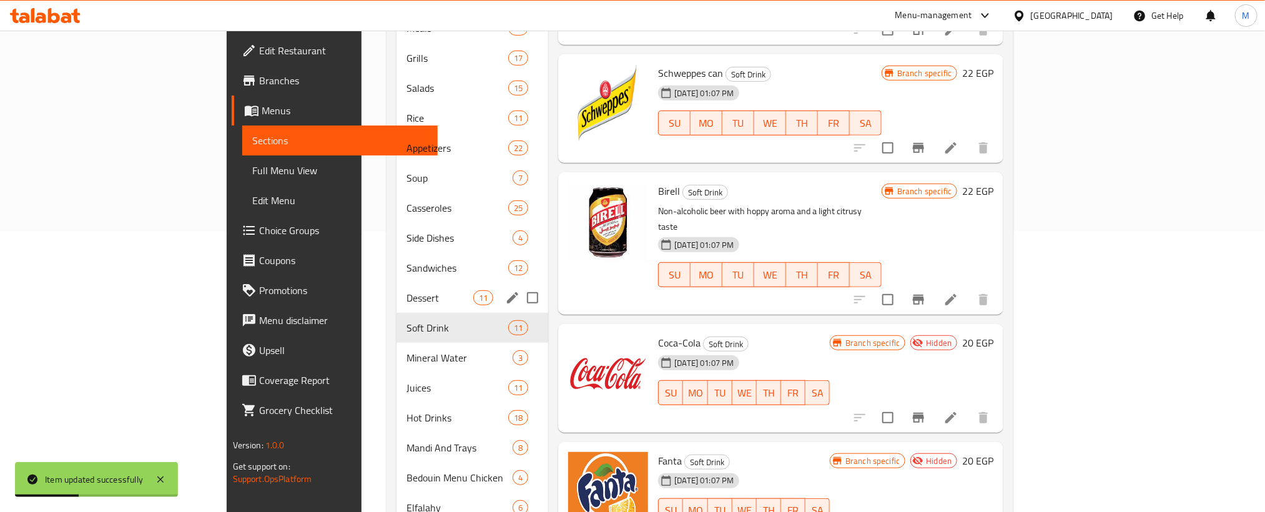
click at [407, 290] on span "Dessert" at bounding box center [440, 297] width 67 height 15
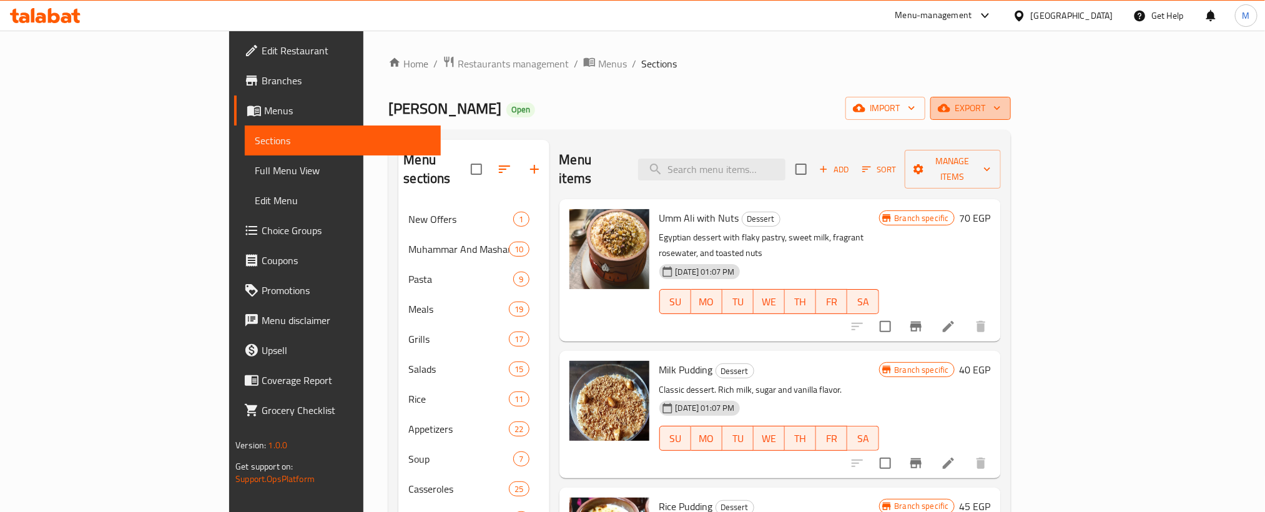
click at [1001, 114] on span "export" at bounding box center [971, 109] width 61 height 16
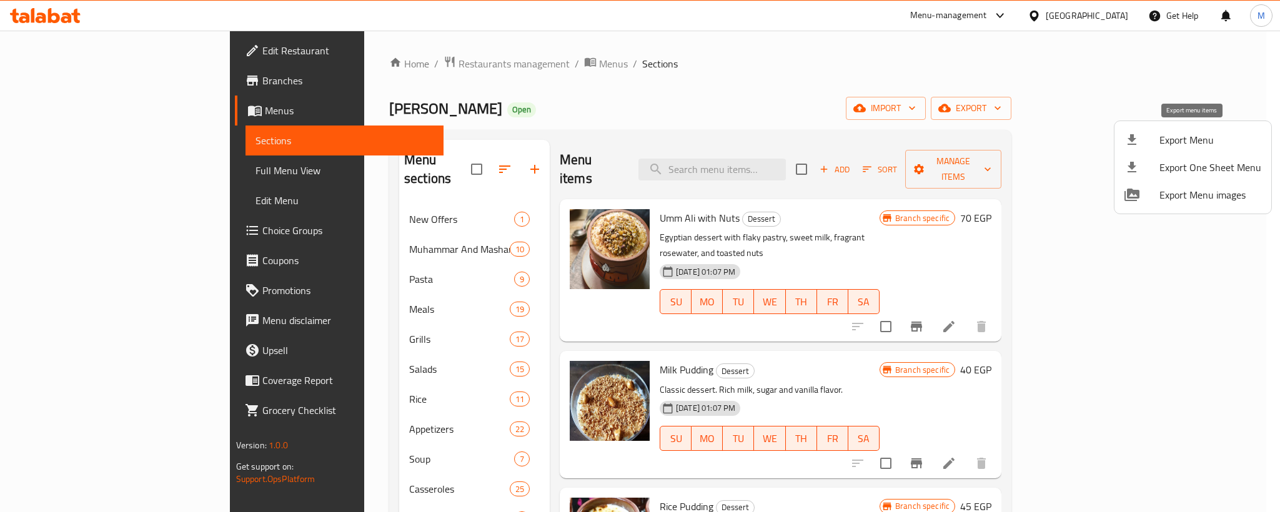
click at [1183, 139] on span "Export Menu" at bounding box center [1210, 139] width 102 height 15
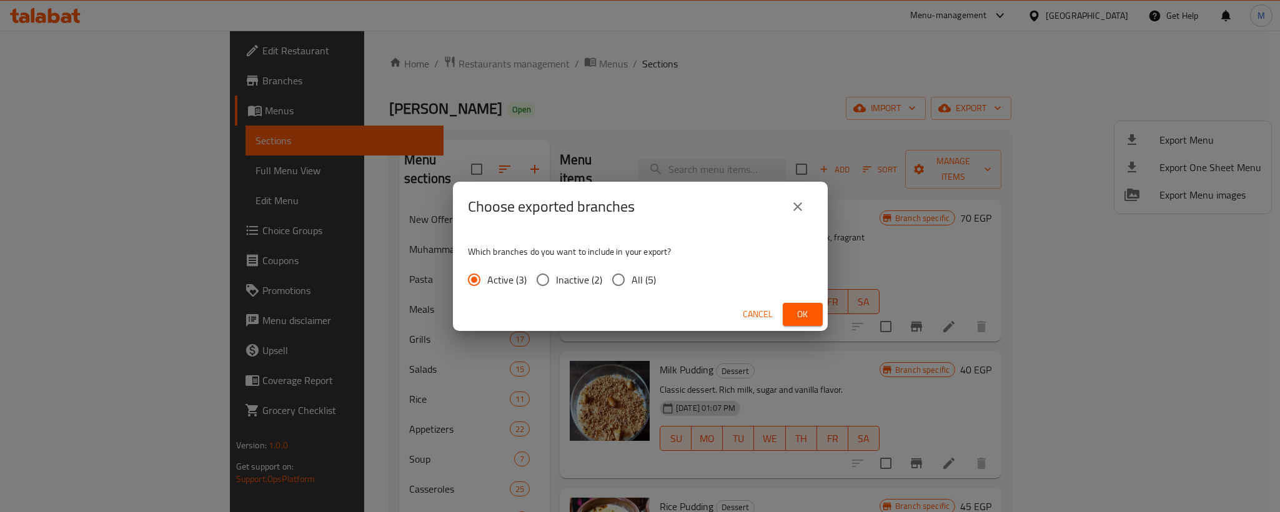
click at [789, 326] on div "Cancel Ok" at bounding box center [640, 314] width 375 height 33
click at [793, 321] on span "Ok" at bounding box center [803, 315] width 20 height 16
